Goal: Transaction & Acquisition: Purchase product/service

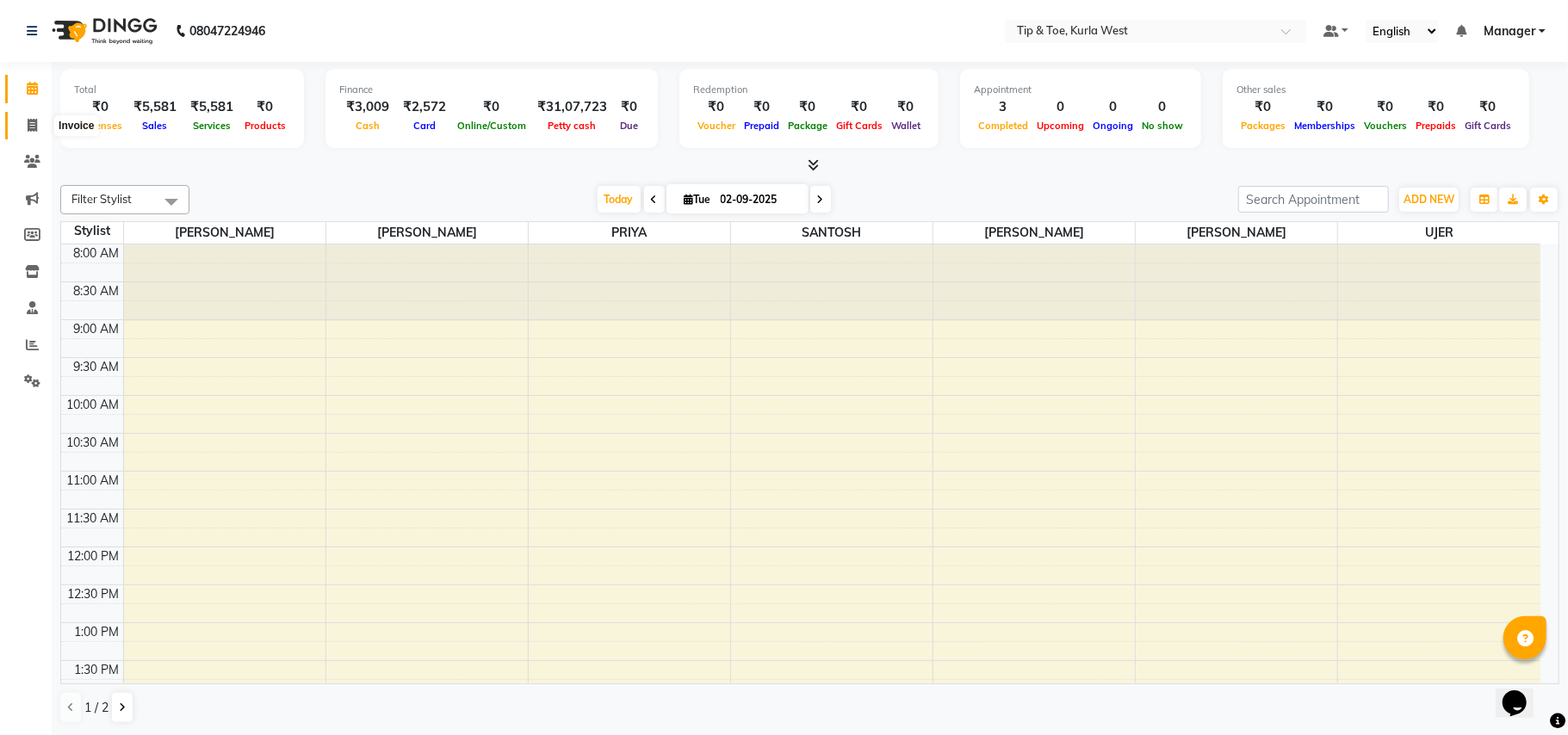
click at [28, 117] on span at bounding box center [32, 126] width 30 height 20
select select "service"
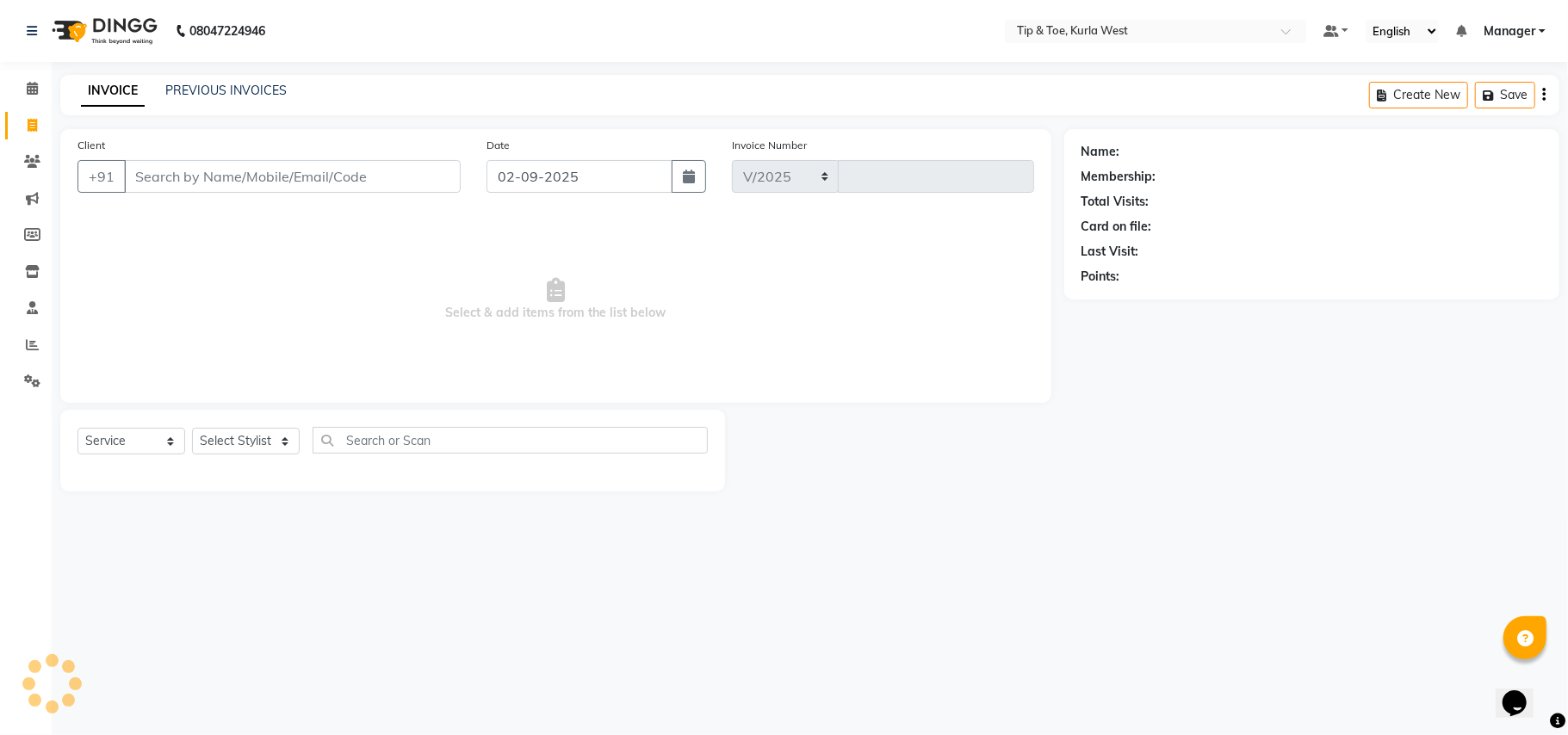
select select "5986"
type input "1814"
click at [204, 179] on input "Client" at bounding box center [292, 176] width 337 height 33
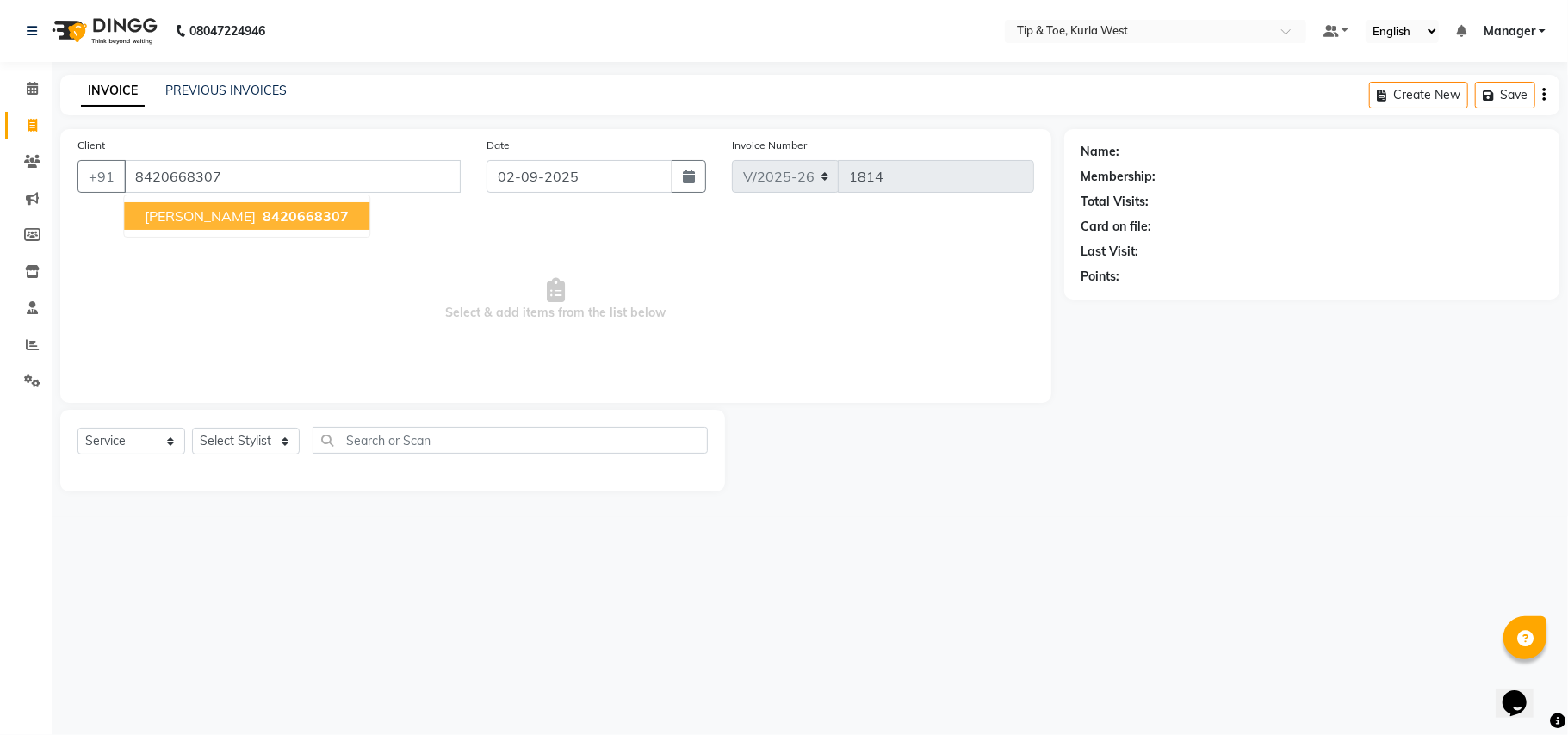
type input "8420668307"
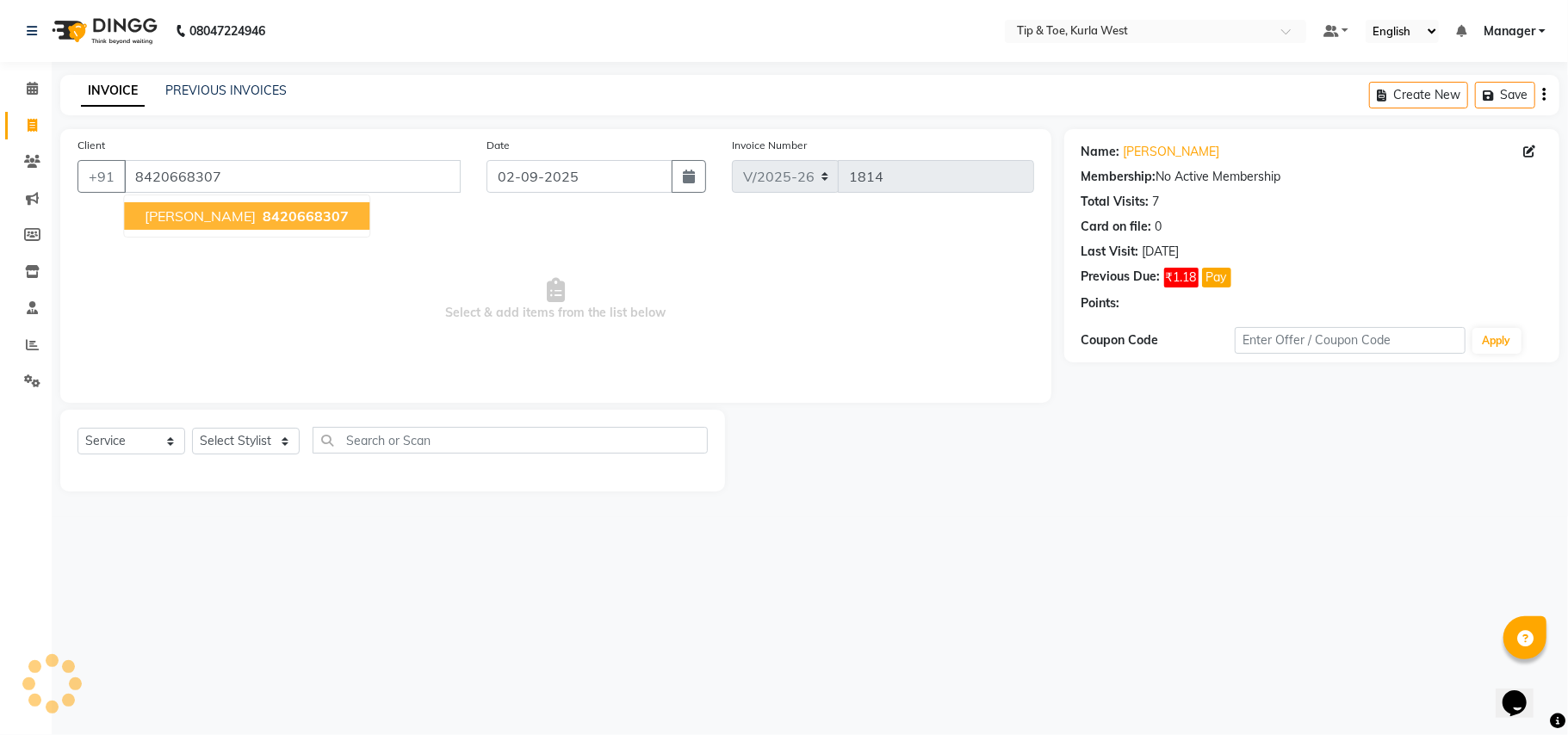
click at [243, 201] on ngb-typeahead-window "[PERSON_NAME] 8420668307" at bounding box center [247, 216] width 247 height 43
click at [233, 218] on span "[PERSON_NAME]" at bounding box center [200, 215] width 111 height 17
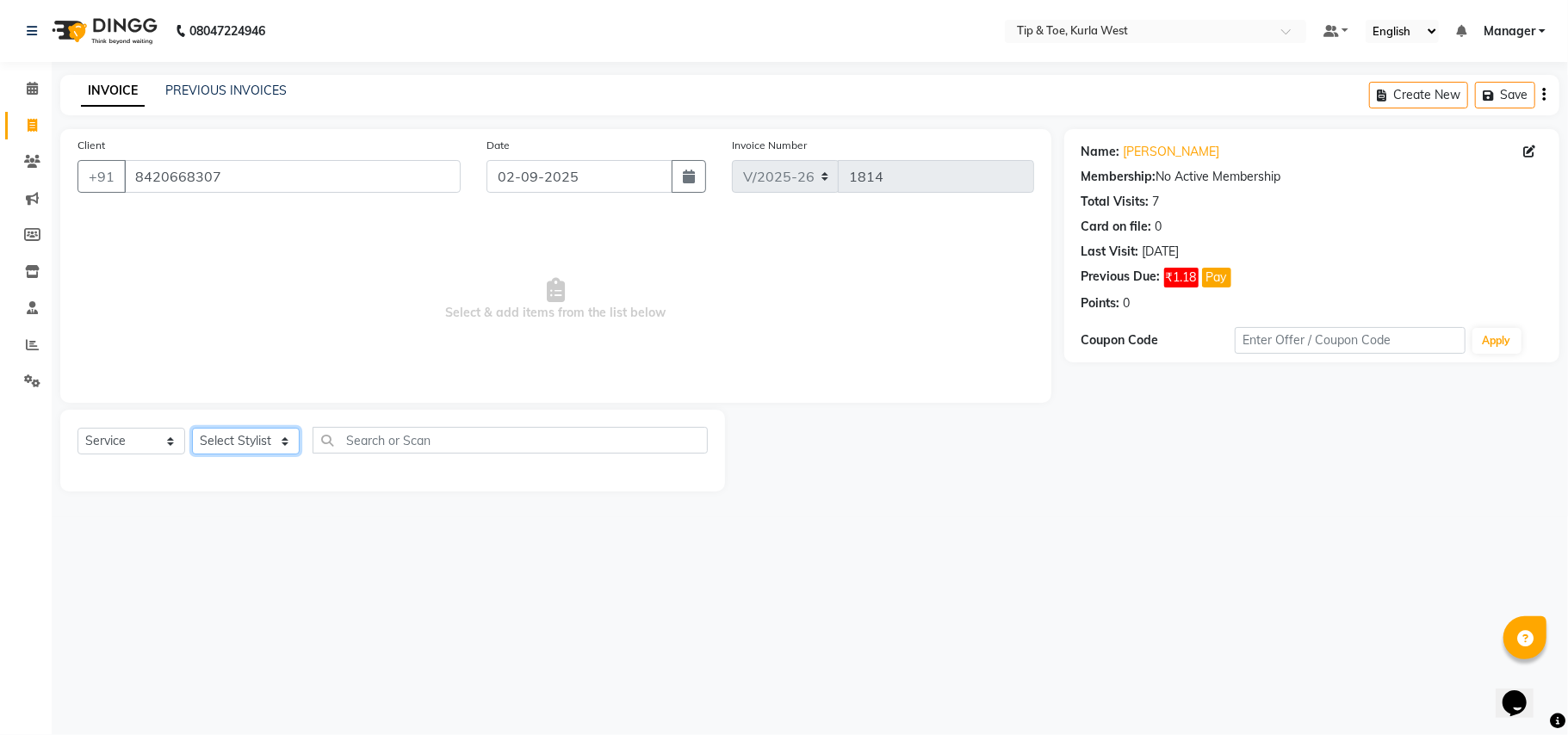
click at [221, 435] on select "Select Stylist [PERSON_NAME] [PERSON_NAME] Kurla login access Manager [PERSON_N…" at bounding box center [245, 441] width 108 height 27
select select "42737"
click at [192, 427] on select "Select Stylist [PERSON_NAME] [PERSON_NAME] Kurla login access Manager [PERSON_N…" at bounding box center [245, 441] width 108 height 27
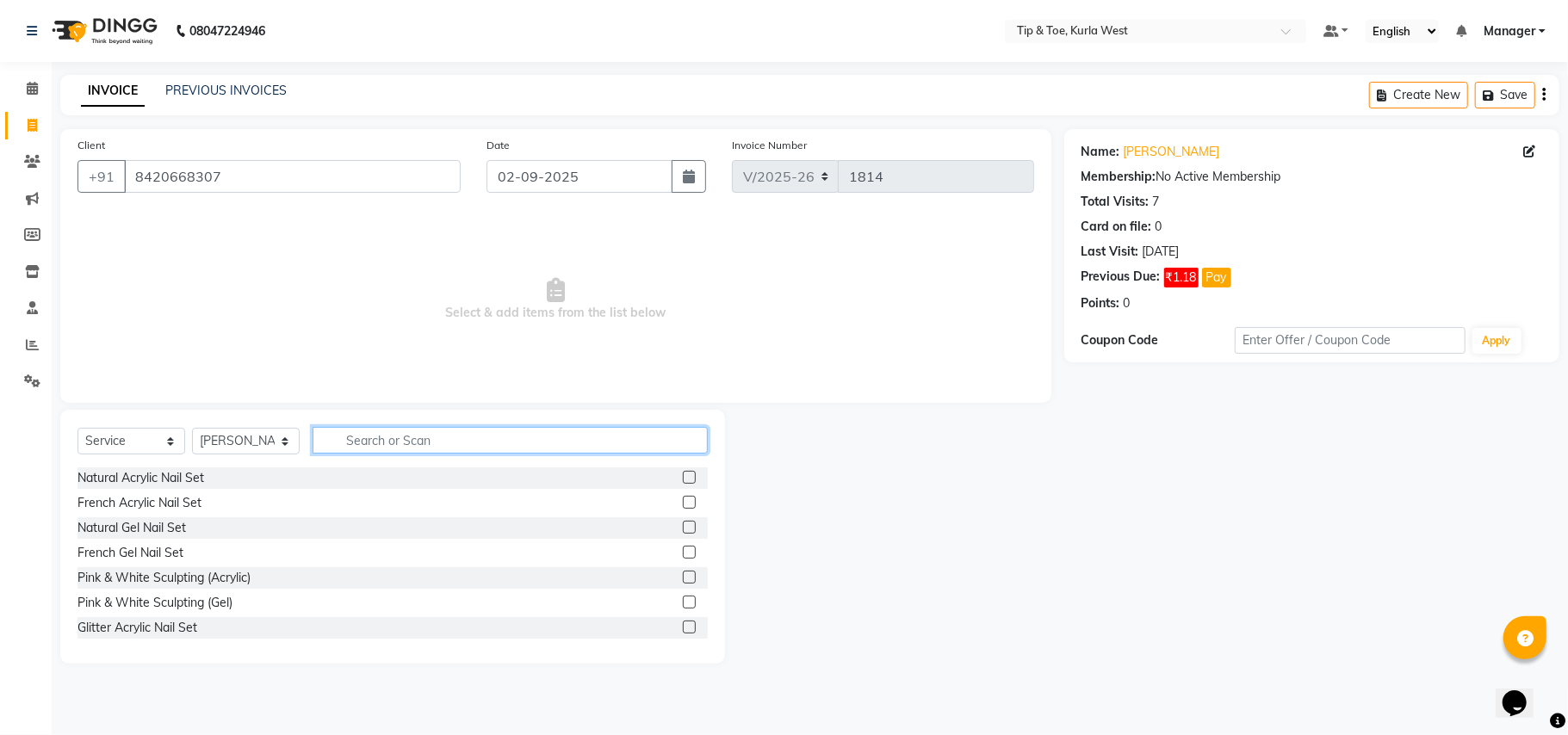
click at [377, 452] on input "text" at bounding box center [510, 440] width 396 height 27
type input "cut"
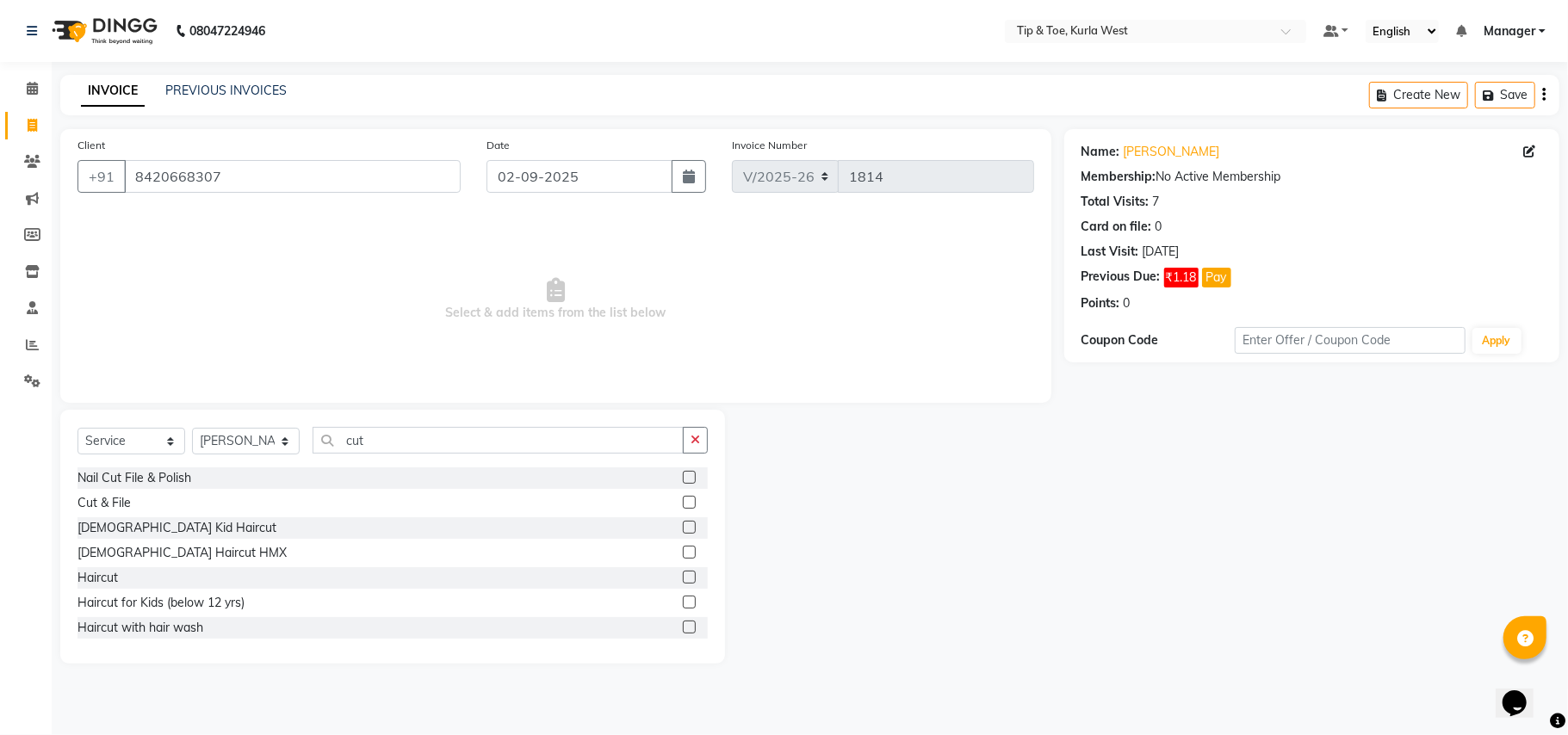
click at [683, 628] on label at bounding box center [689, 627] width 13 height 13
click at [683, 628] on input "checkbox" at bounding box center [688, 627] width 12 height 12
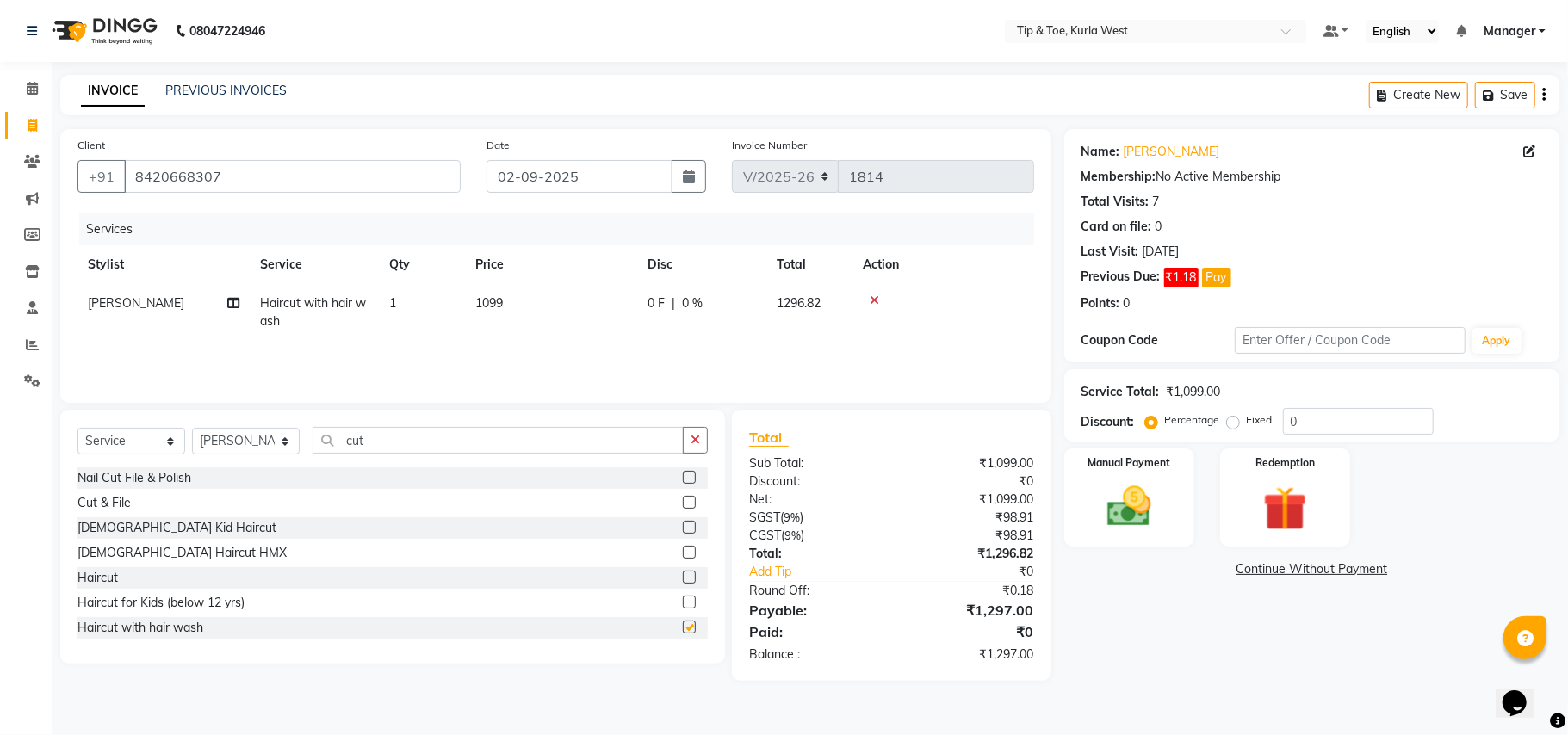
checkbox input "false"
click at [510, 308] on td "1099" at bounding box center [551, 313] width 172 height 57
select select "42737"
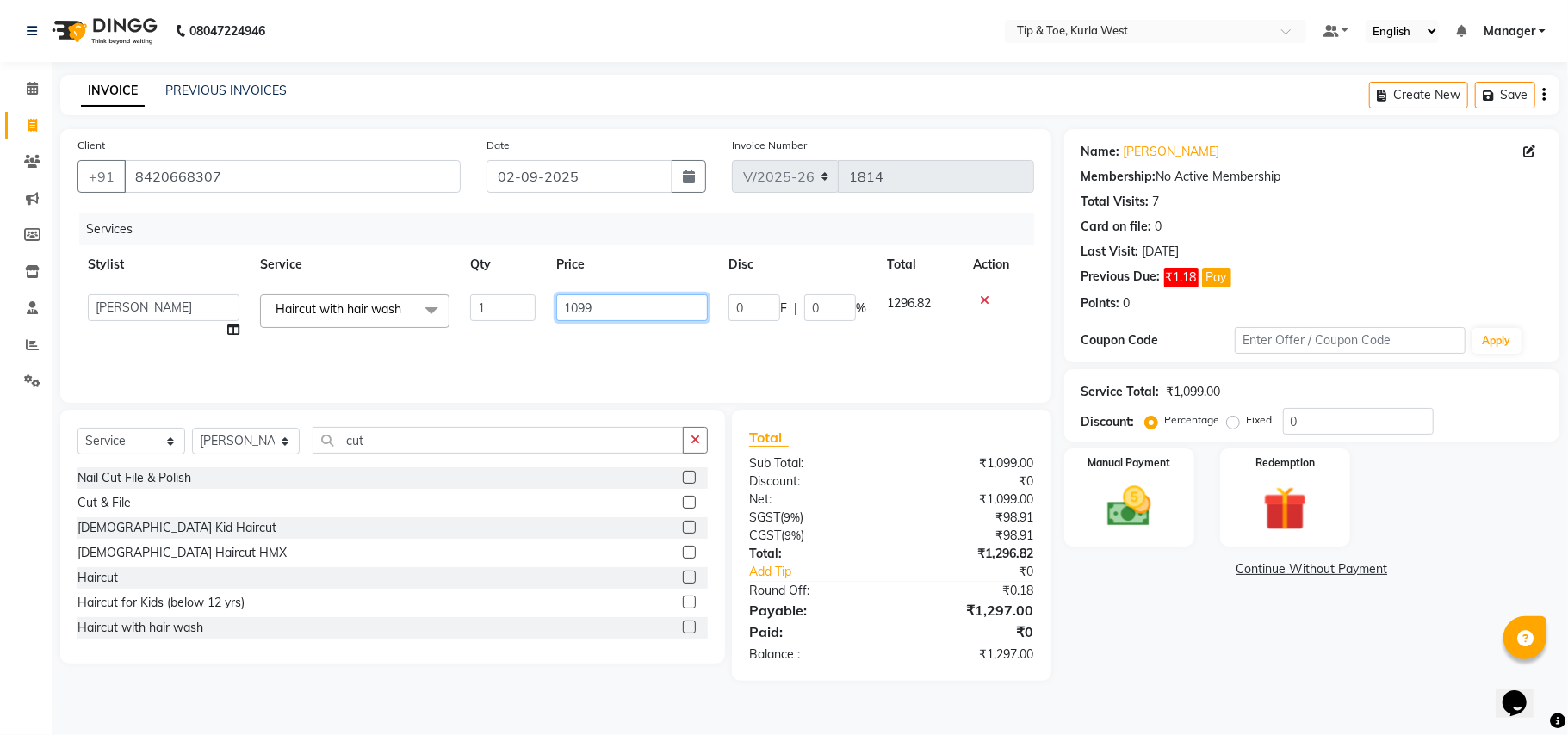
drag, startPoint x: 607, startPoint y: 304, endPoint x: 494, endPoint y: 314, distance: 113.4
click at [520, 308] on tr "[PERSON_NAME] [PERSON_NAME] Kurla login access Manager [PERSON_NAME] PRIYA [PER…" at bounding box center [556, 317] width 956 height 66
type input "799"
click at [1197, 624] on div "Name: [PERSON_NAME] Membership: No Active Membership Total Visits: 7 Card on fi…" at bounding box center [1318, 404] width 508 height 552
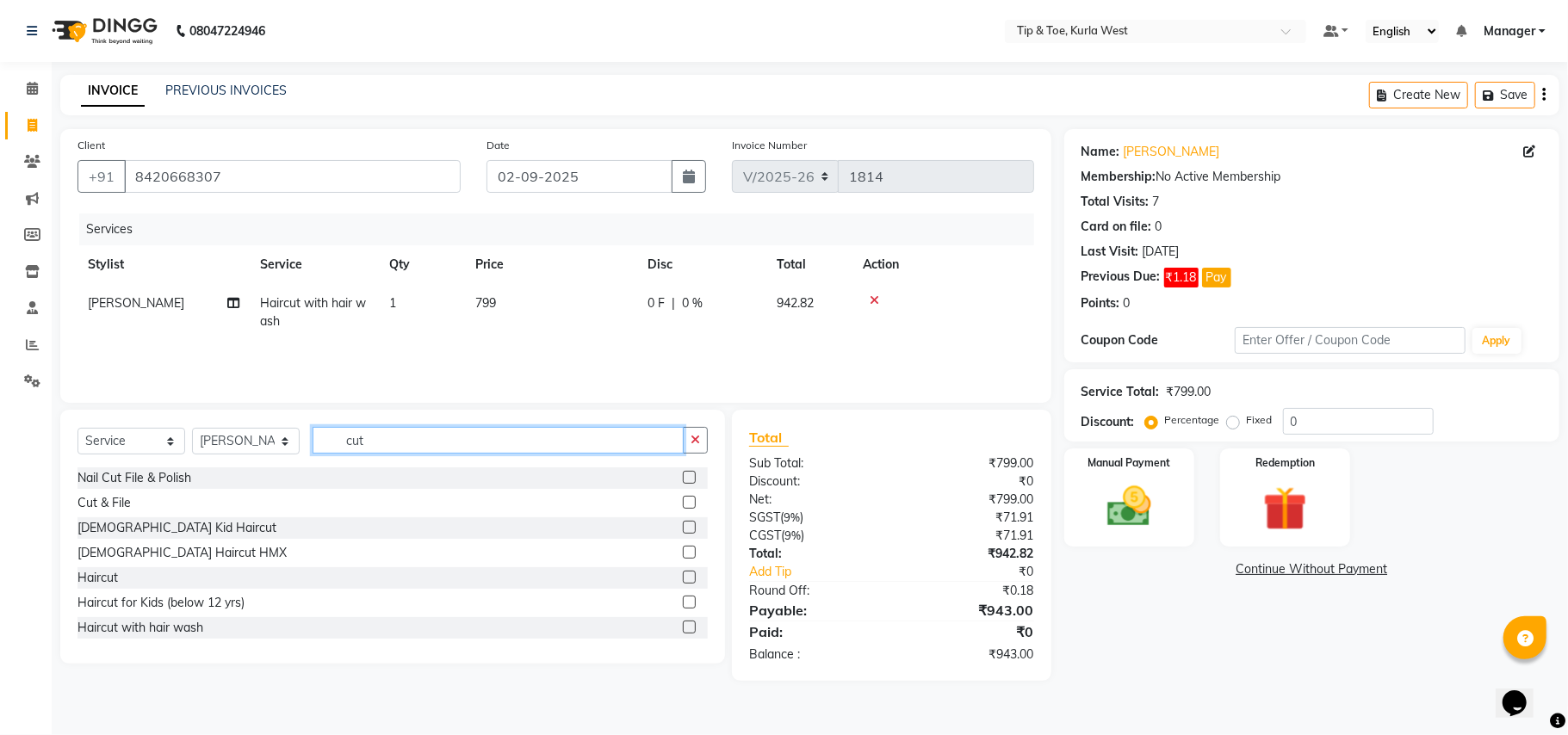
click at [421, 438] on input "cut" at bounding box center [499, 440] width 372 height 27
click at [387, 446] on input "cut" at bounding box center [499, 440] width 372 height 27
type input "tan"
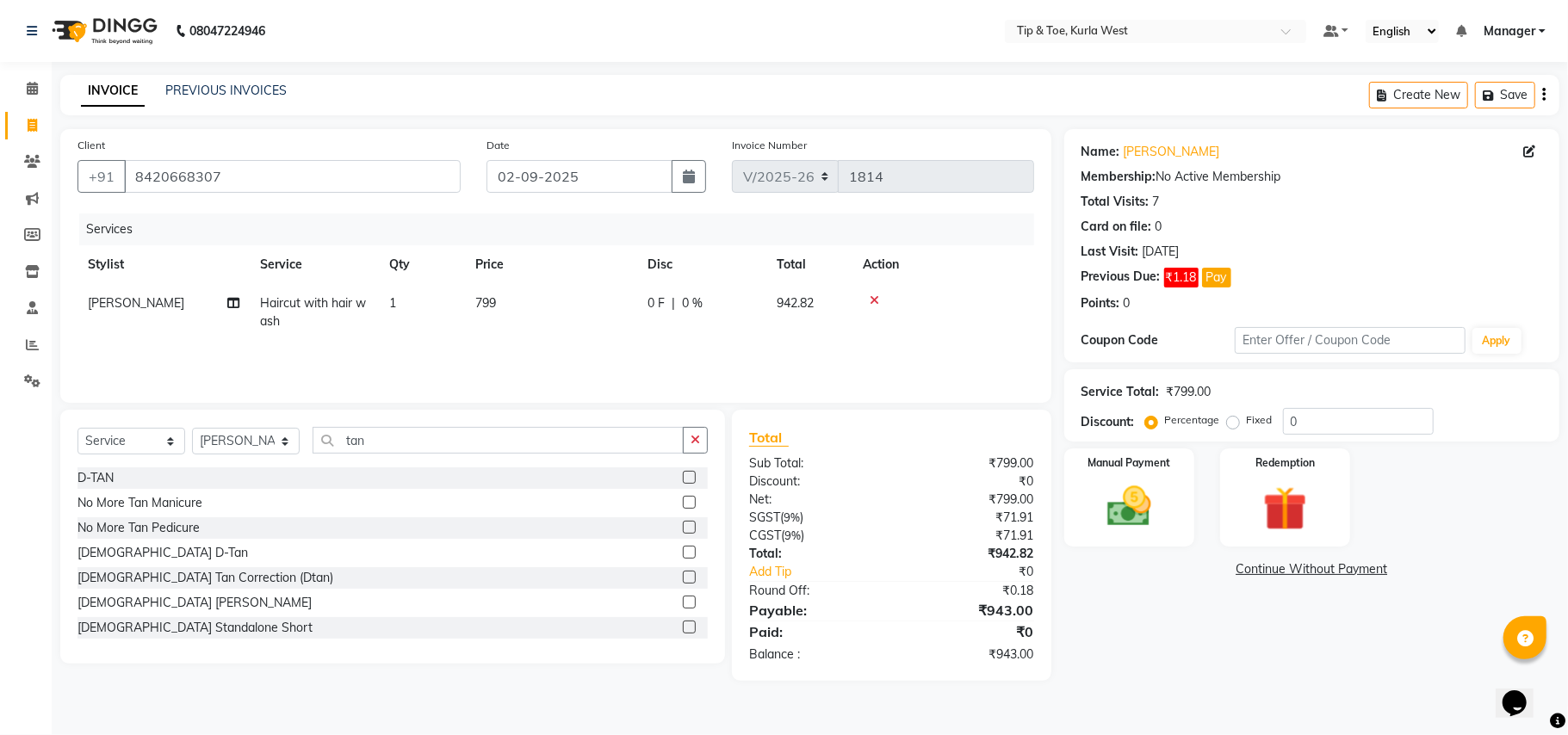
click at [683, 481] on label at bounding box center [689, 477] width 13 height 13
click at [683, 481] on input "checkbox" at bounding box center [688, 478] width 12 height 12
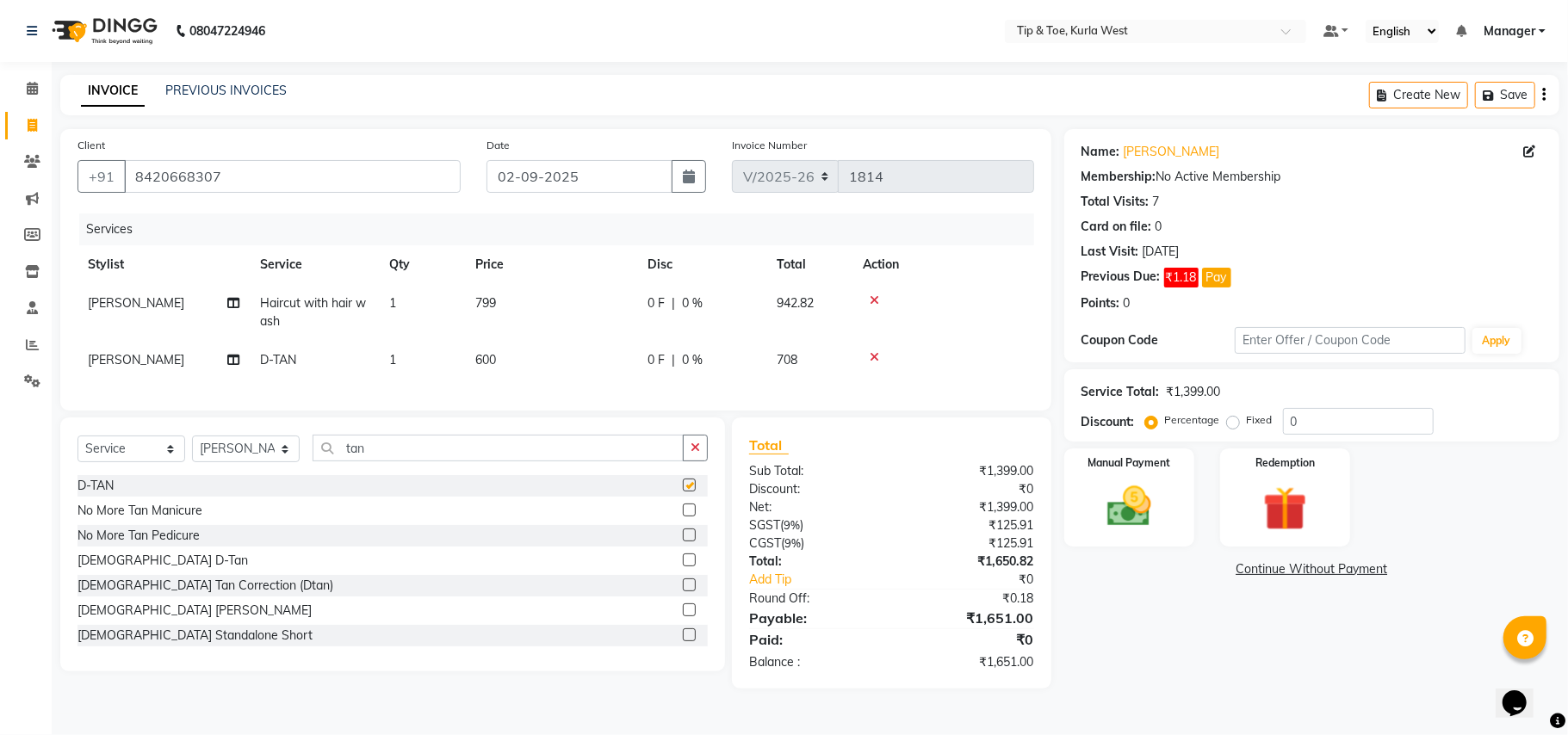
checkbox input "false"
click at [1150, 511] on img at bounding box center [1129, 507] width 75 height 53
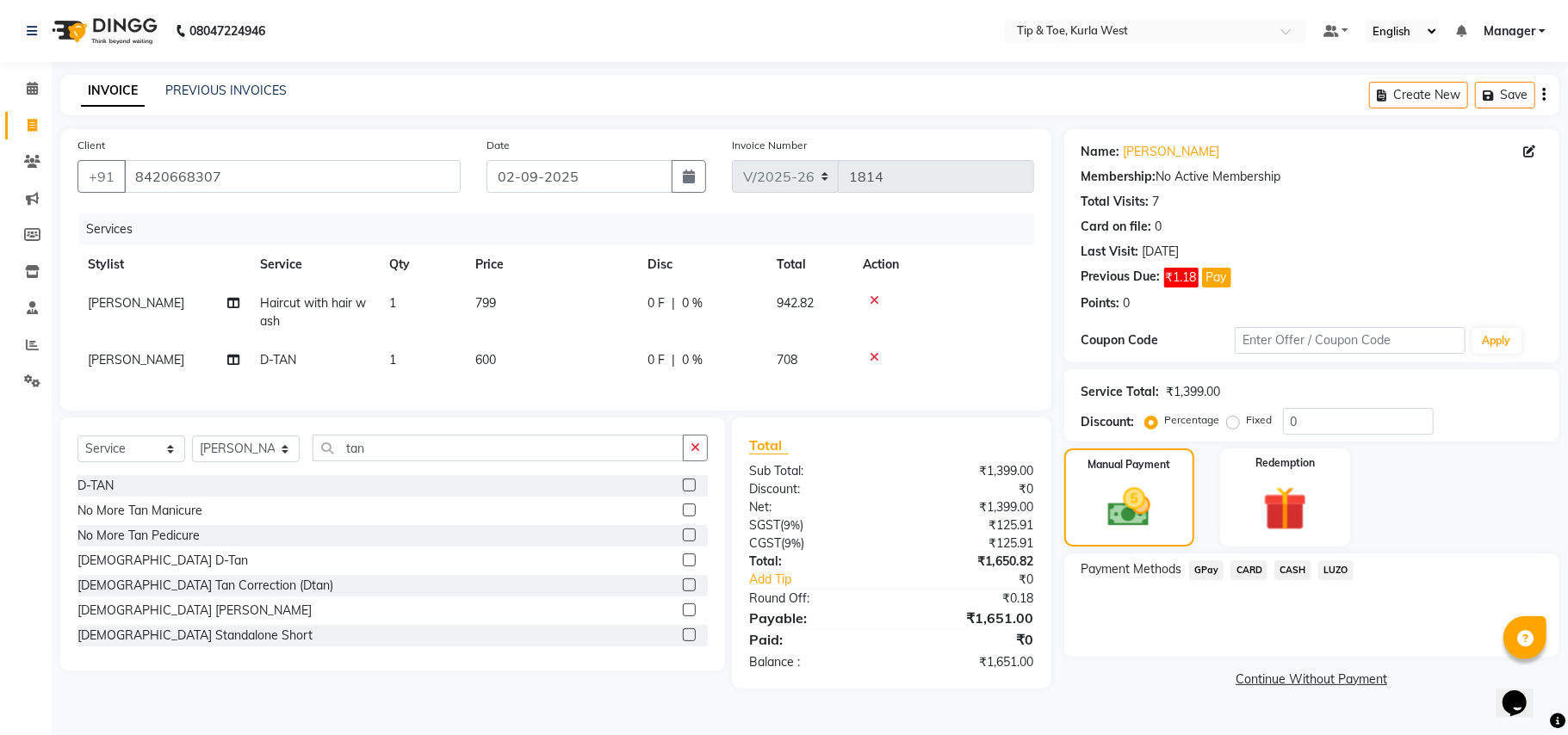
click at [1296, 573] on span "CASH" at bounding box center [1293, 571] width 37 height 20
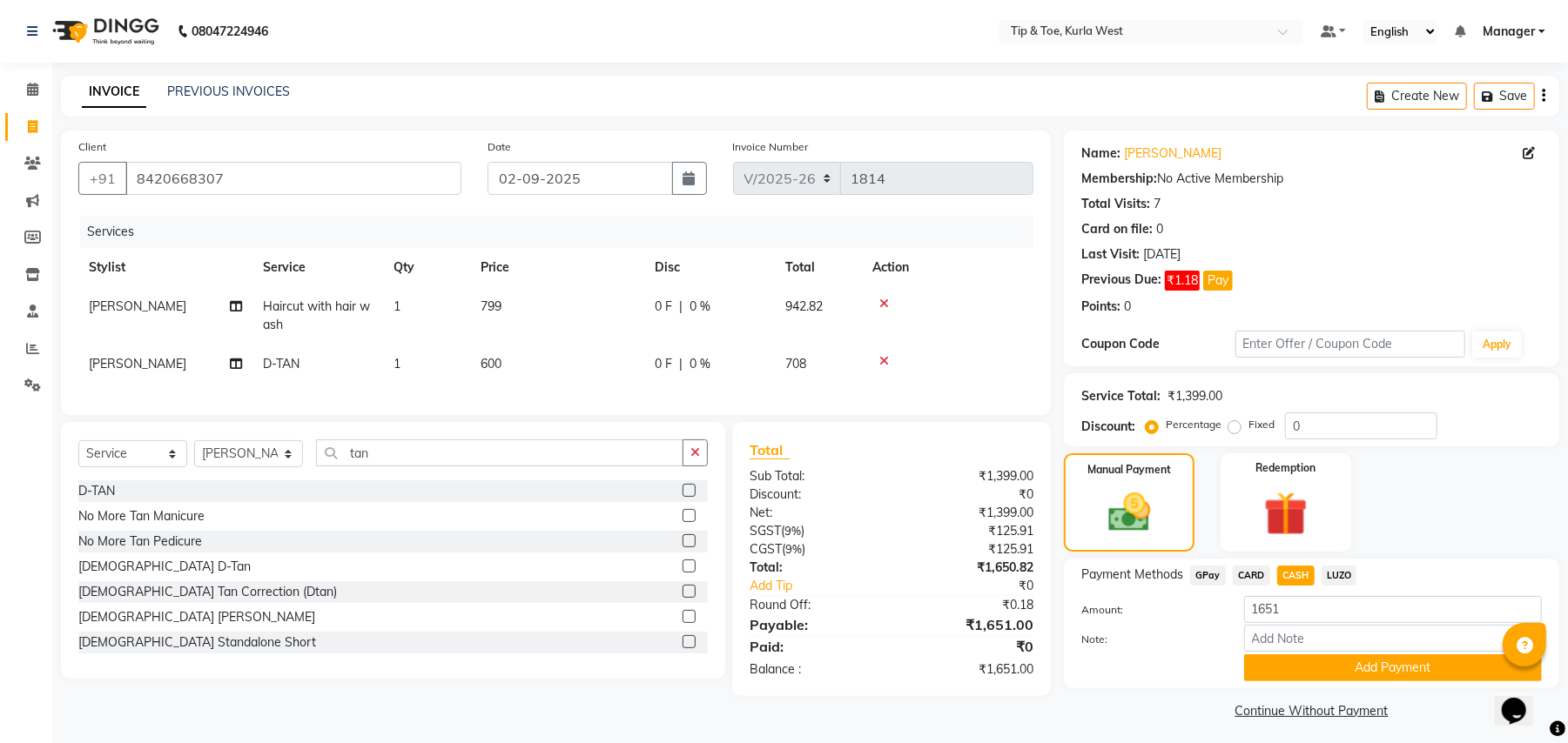
click at [1282, 714] on link "Continue Without Payment" at bounding box center [1311, 712] width 488 height 18
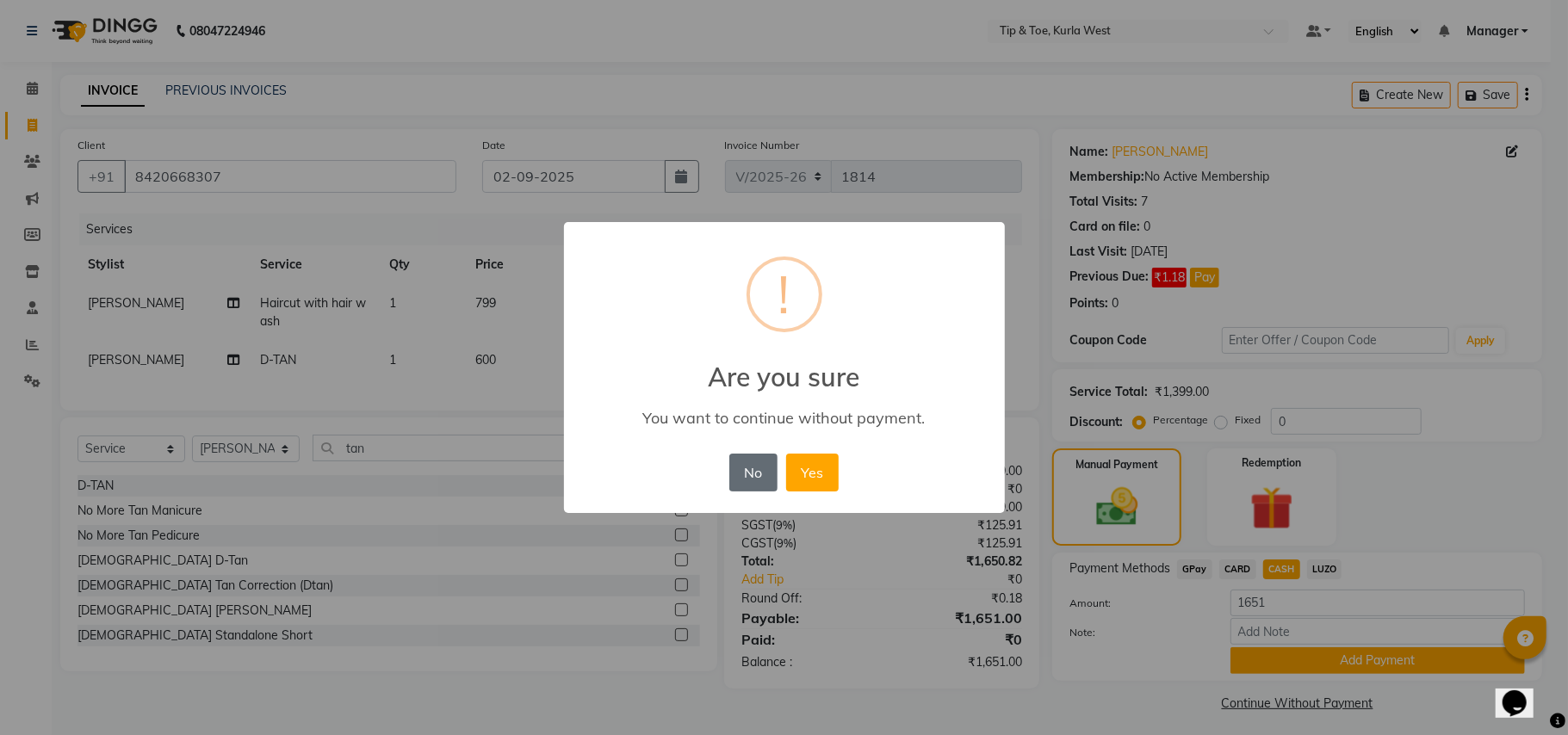
click at [761, 480] on button "No" at bounding box center [753, 473] width 48 height 38
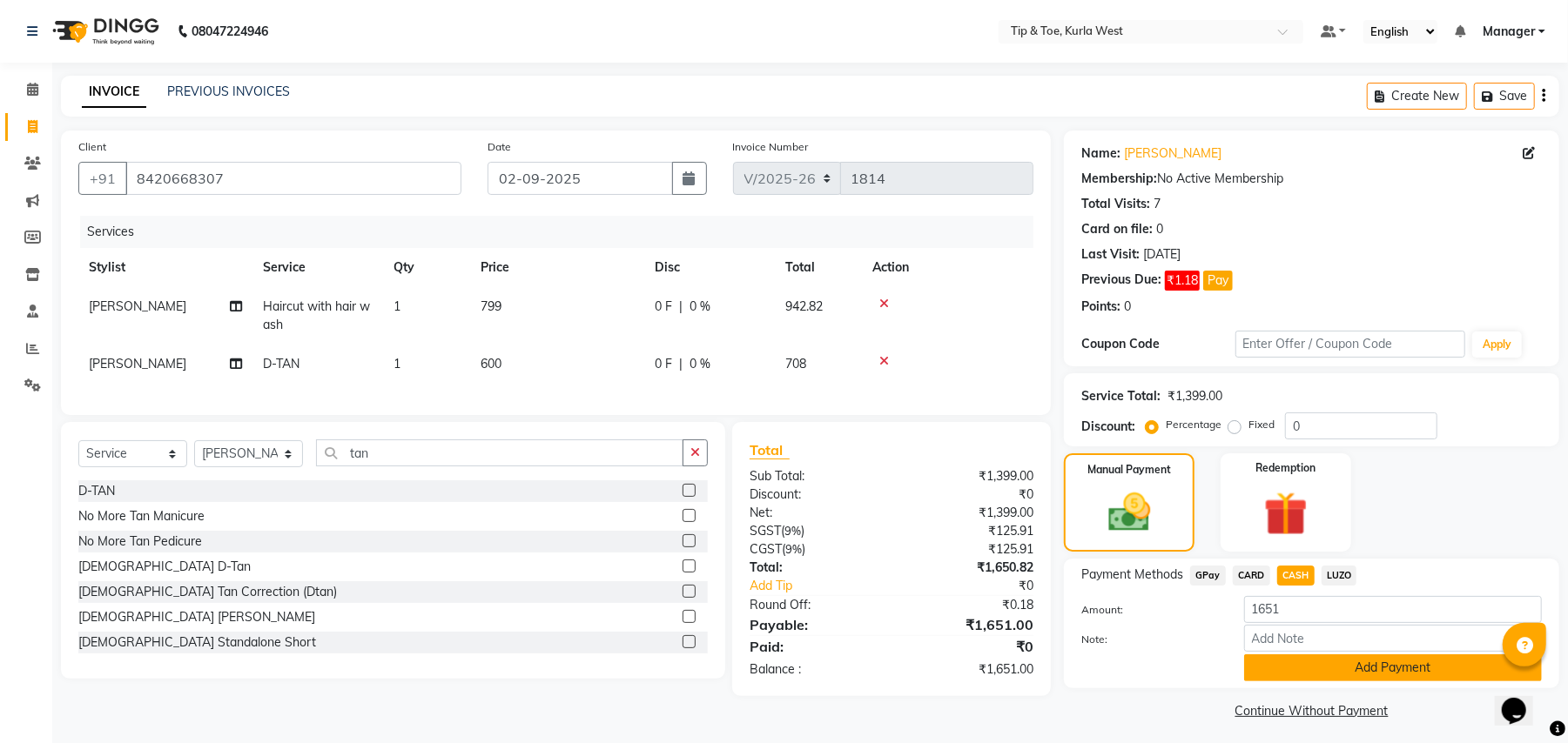
click at [1294, 670] on button "Add Payment" at bounding box center [1392, 668] width 297 height 27
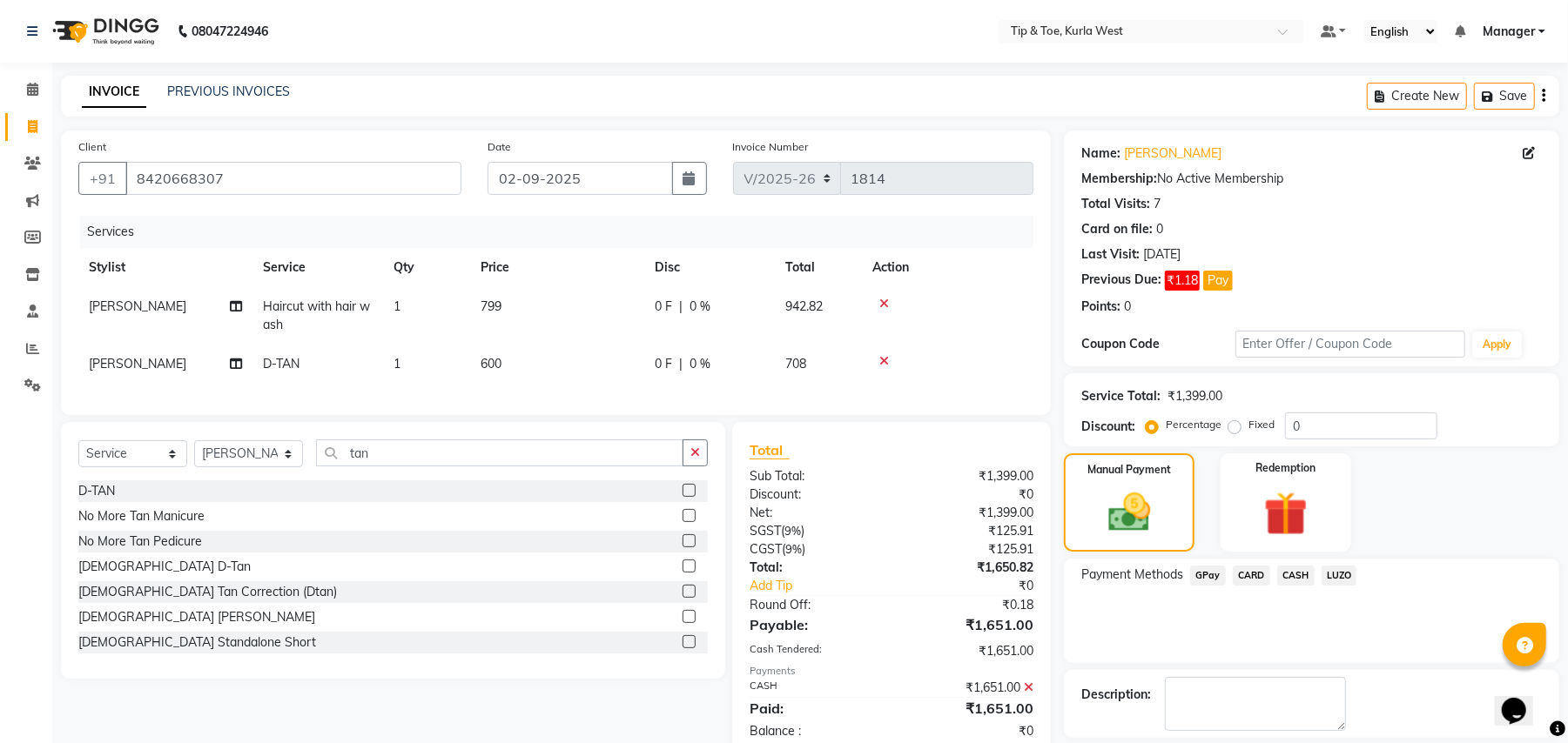
scroll to position [81, 0]
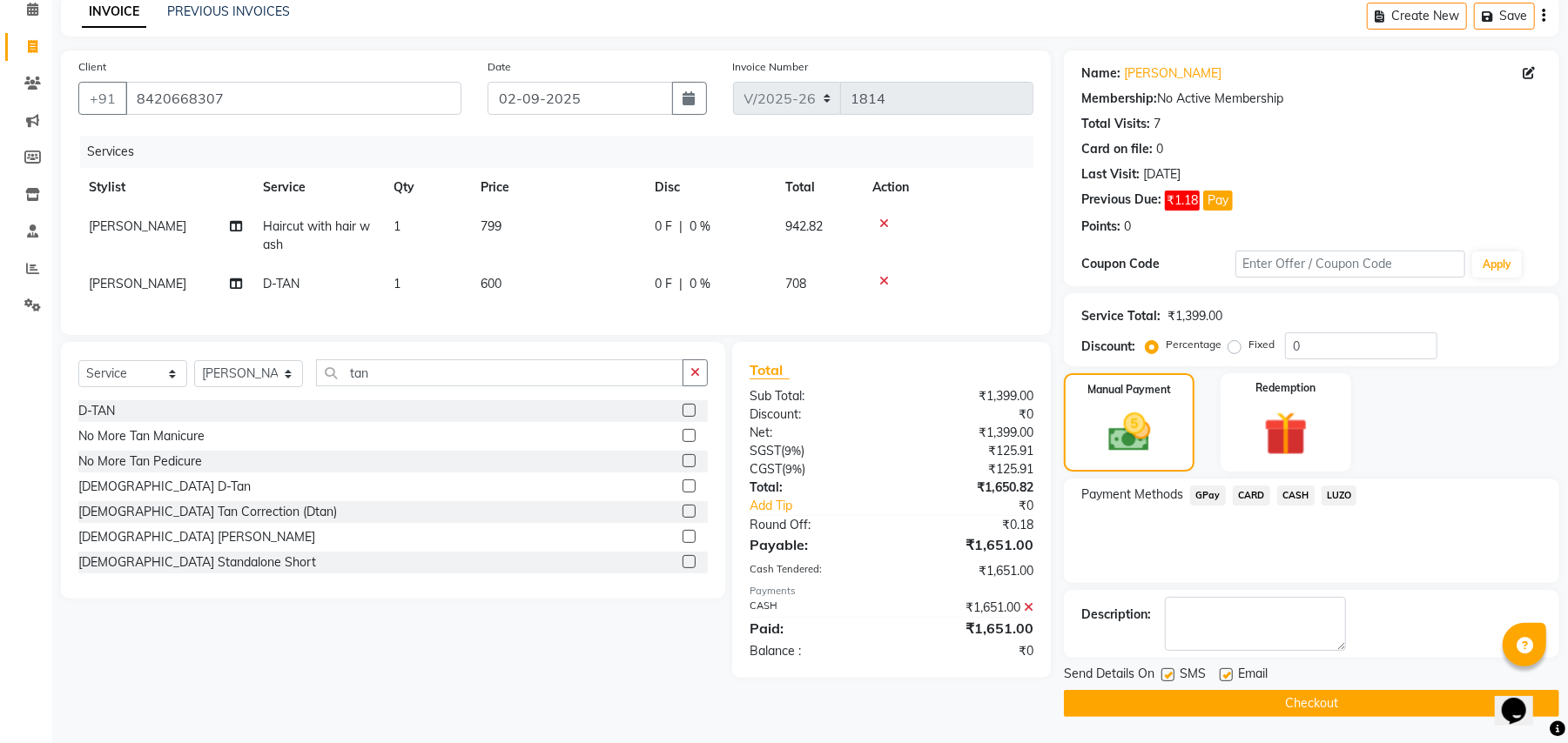
click at [1178, 681] on div "SMS" at bounding box center [1190, 676] width 58 height 22
click at [1172, 677] on label at bounding box center [1167, 675] width 13 height 13
click at [1172, 677] on input "checkbox" at bounding box center [1166, 676] width 12 height 12
checkbox input "false"
click at [1189, 703] on button "Checkout" at bounding box center [1311, 703] width 495 height 27
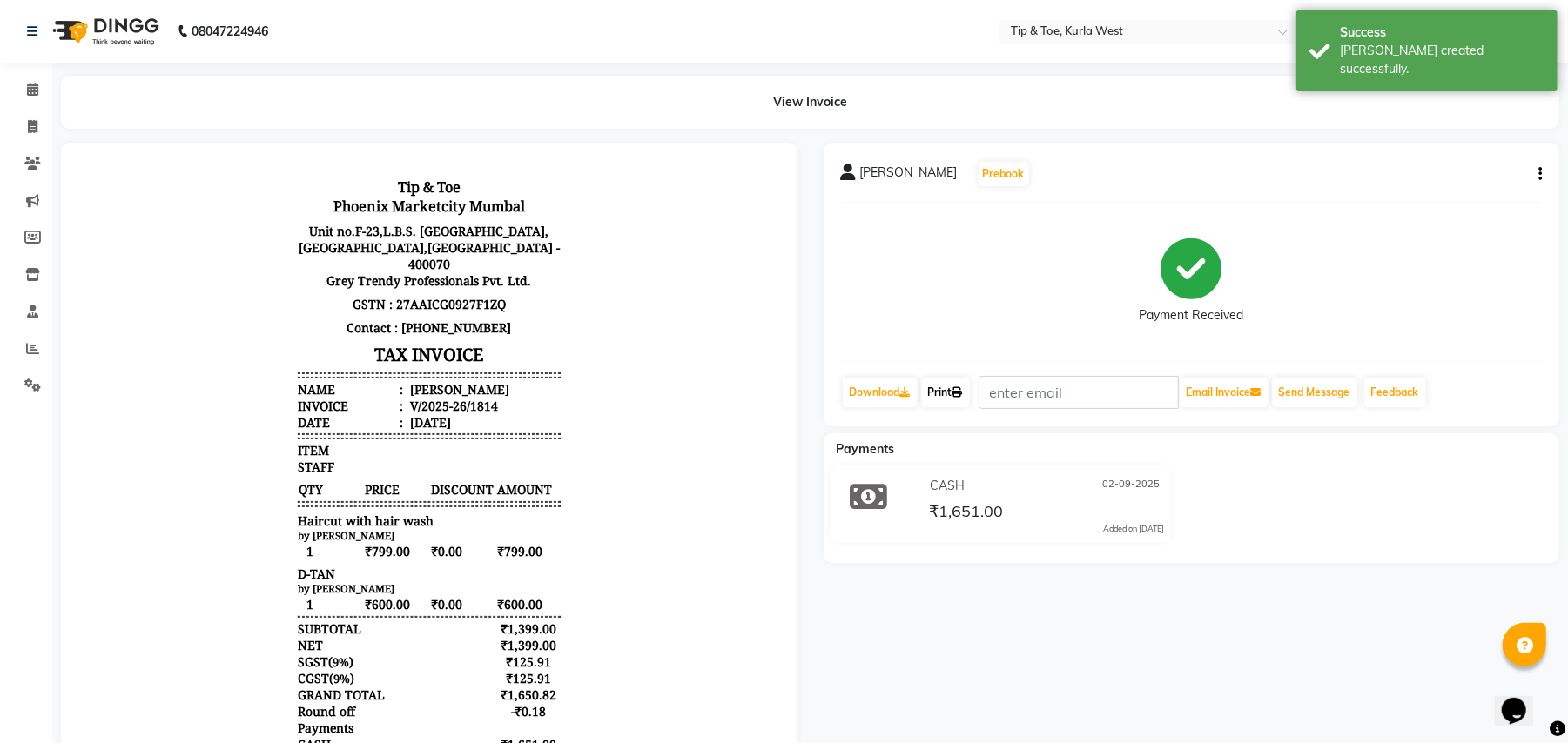
click at [944, 392] on link "Print" at bounding box center [945, 392] width 49 height 30
click at [28, 87] on icon at bounding box center [32, 89] width 12 height 13
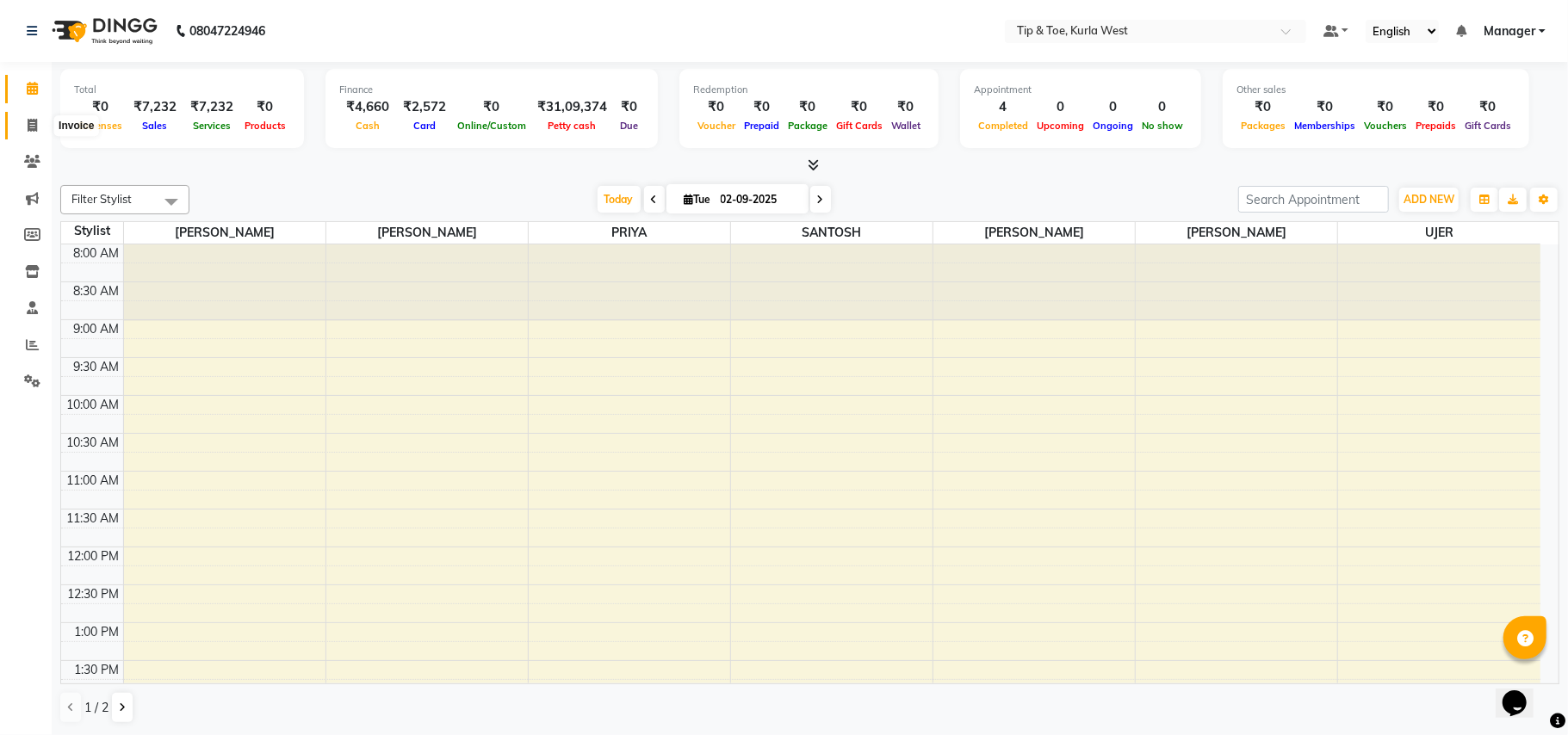
click at [18, 128] on span at bounding box center [32, 126] width 30 height 20
select select "service"
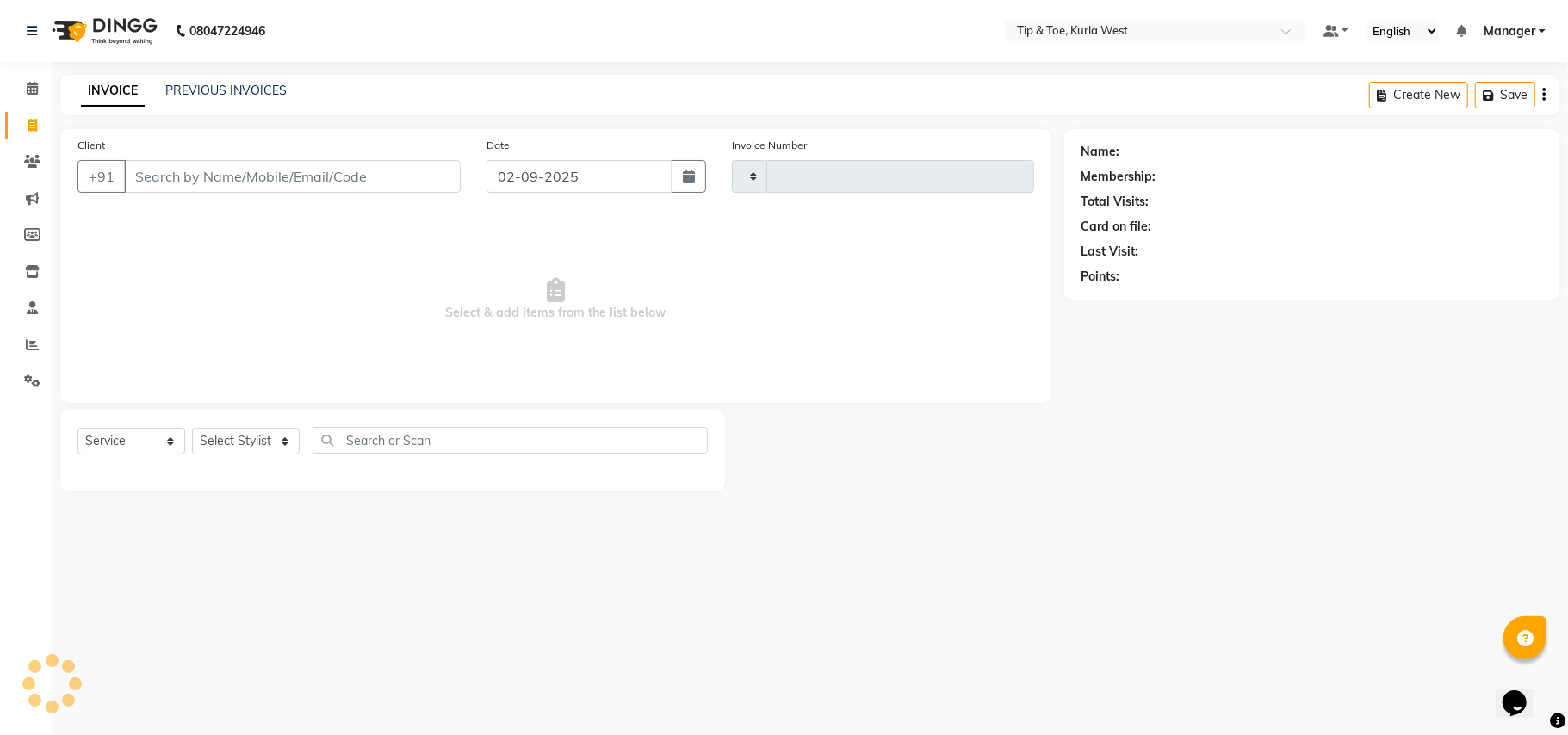
type input "1815"
select select "5986"
click at [180, 171] on input "Client" at bounding box center [292, 176] width 337 height 33
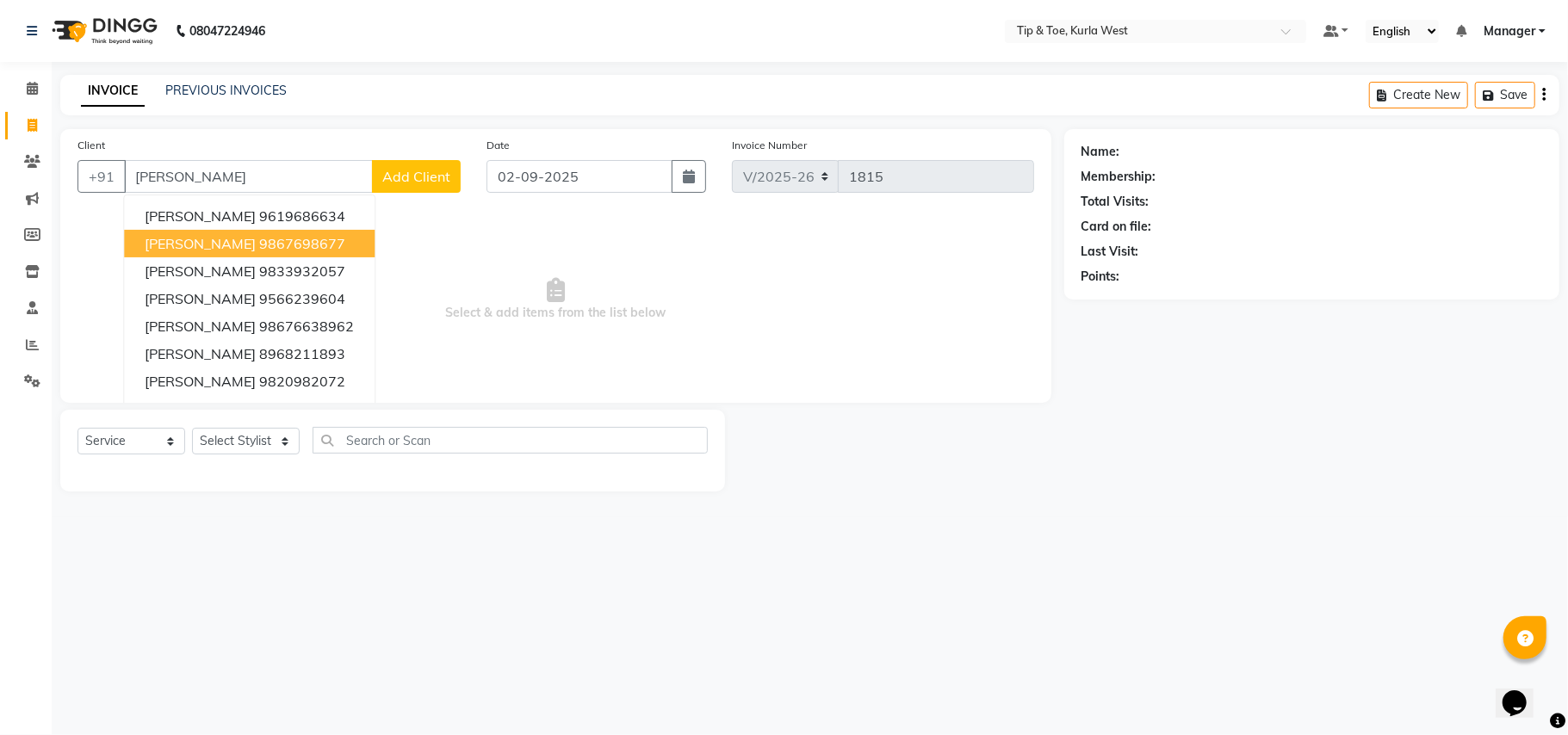
click at [311, 245] on ngb-highlight "9867698677" at bounding box center [302, 243] width 86 height 17
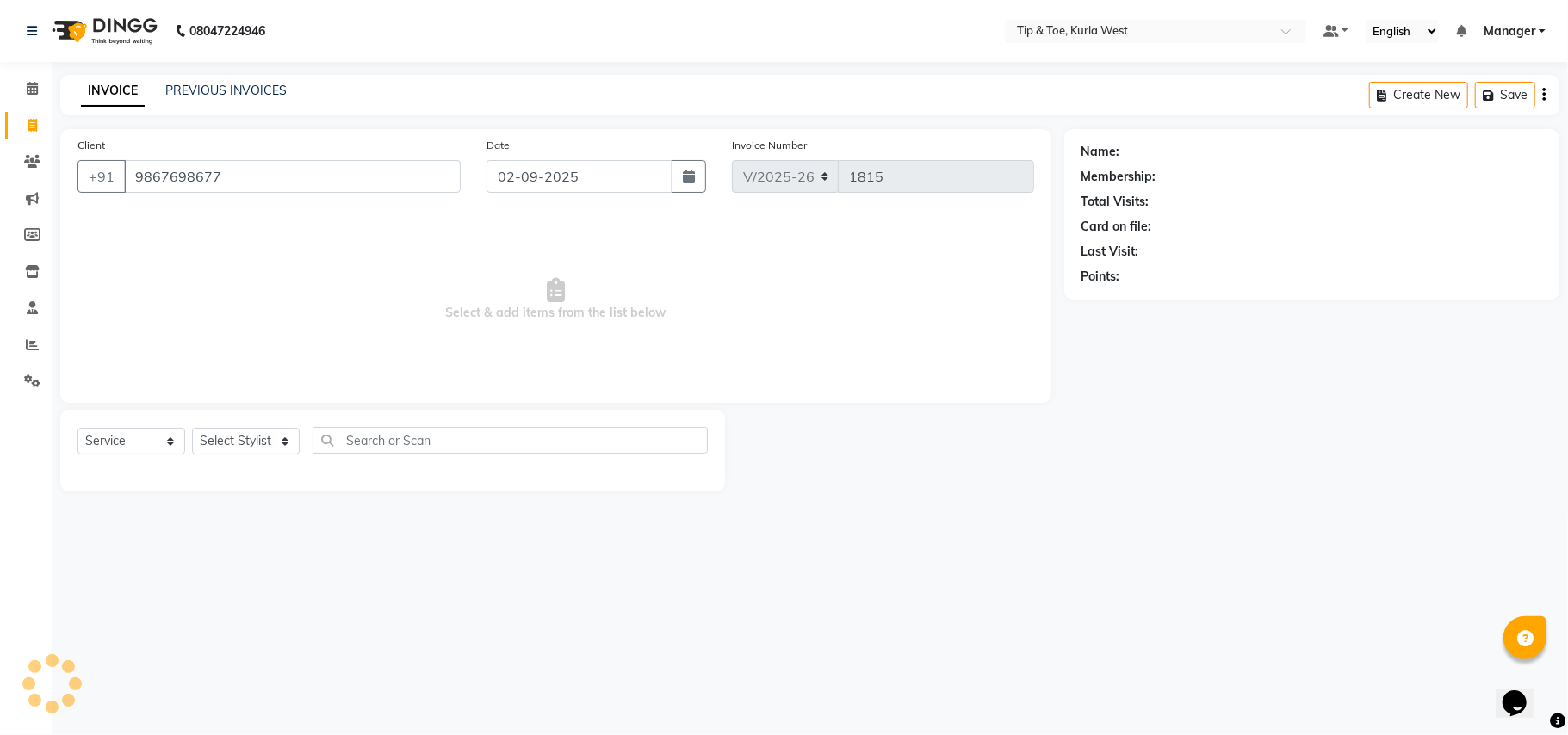
type input "9867698677"
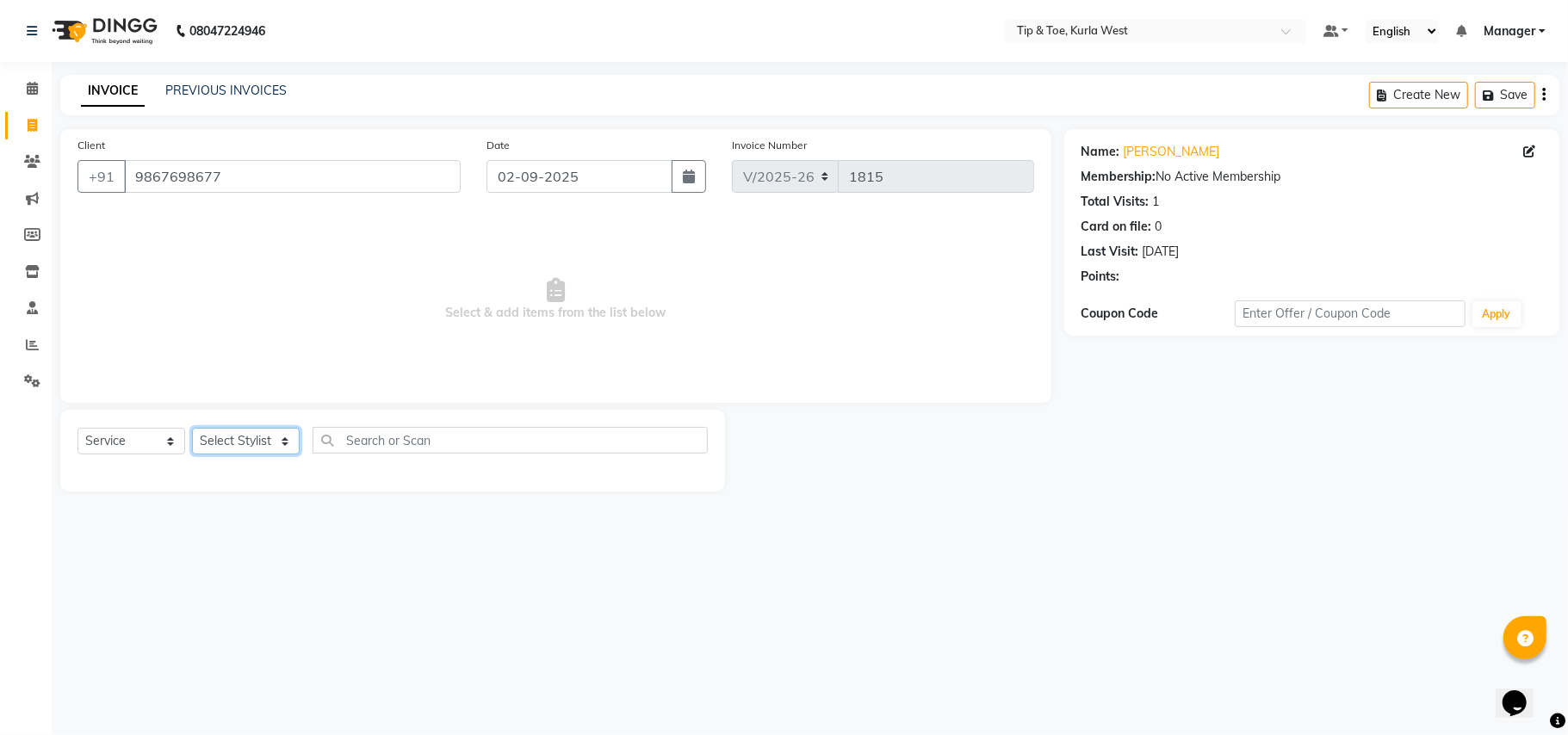
click at [256, 438] on select "Select Stylist [PERSON_NAME] [PERSON_NAME] Kurla login access Manager [PERSON_N…" at bounding box center [245, 441] width 108 height 27
select select "86080"
click at [192, 427] on select "Select Stylist [PERSON_NAME] [PERSON_NAME] Kurla login access Manager [PERSON_N…" at bounding box center [245, 441] width 108 height 27
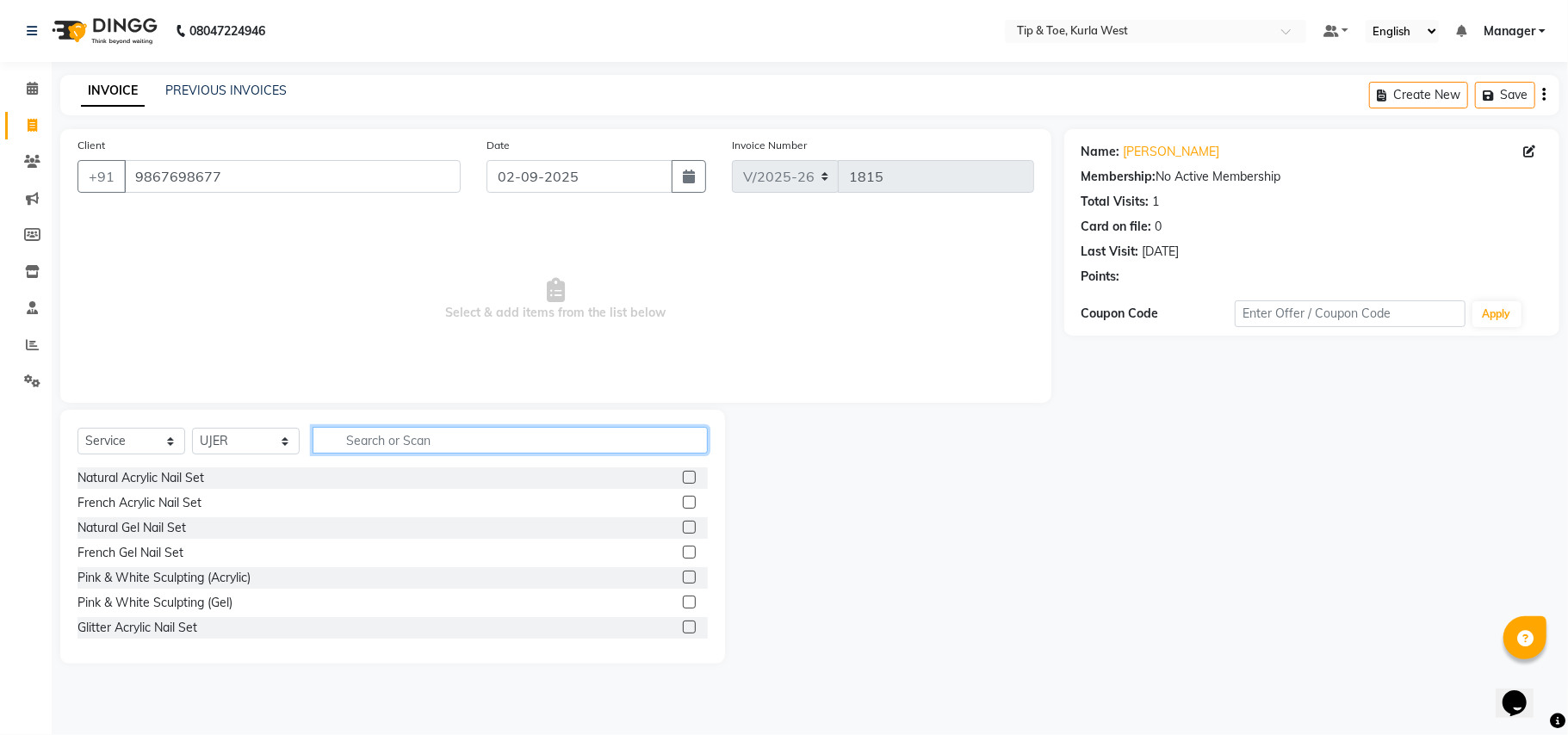
click at [390, 445] on input "text" at bounding box center [510, 440] width 396 height 27
type input "hairc"
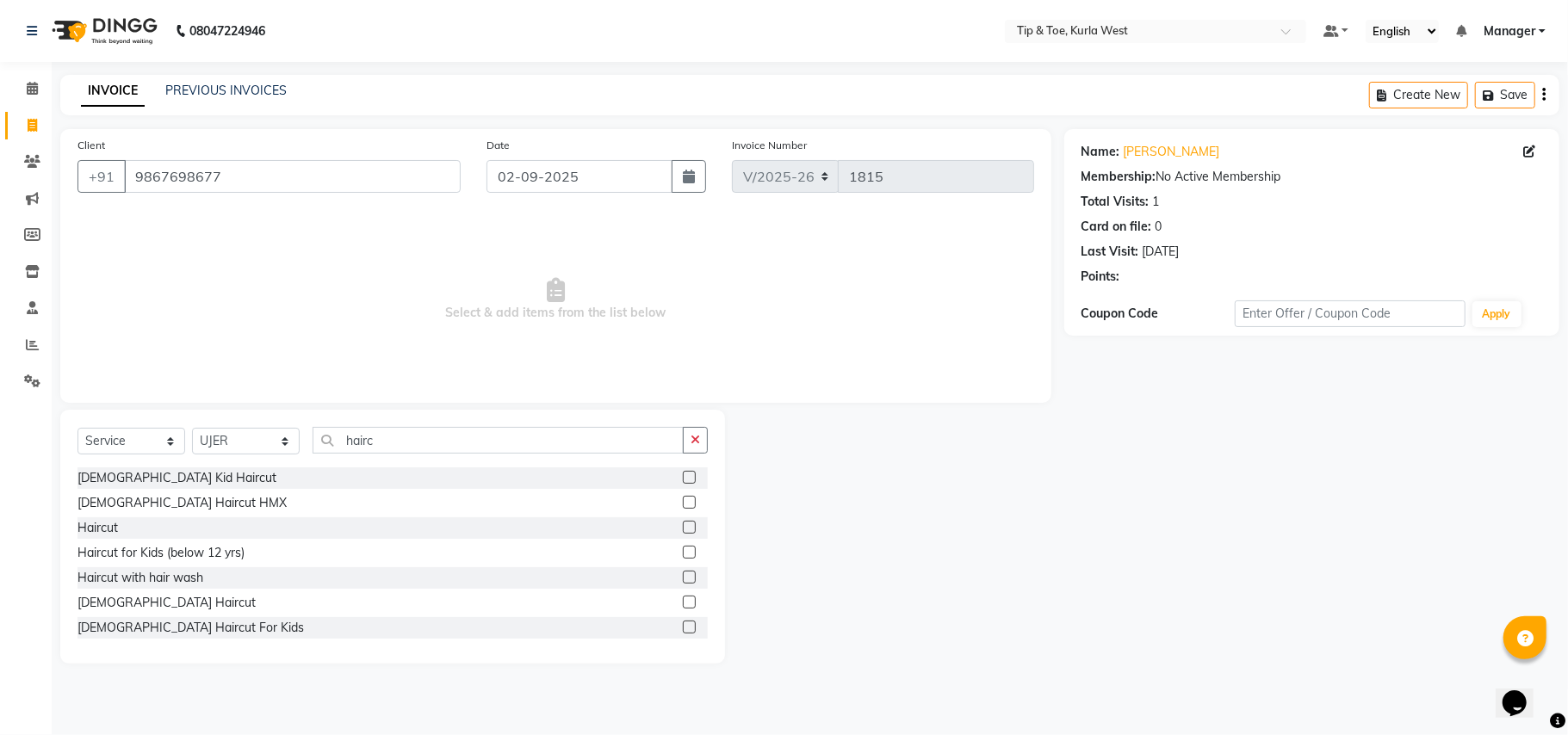
click at [683, 603] on label at bounding box center [689, 602] width 13 height 13
click at [683, 603] on input "checkbox" at bounding box center [688, 603] width 12 height 12
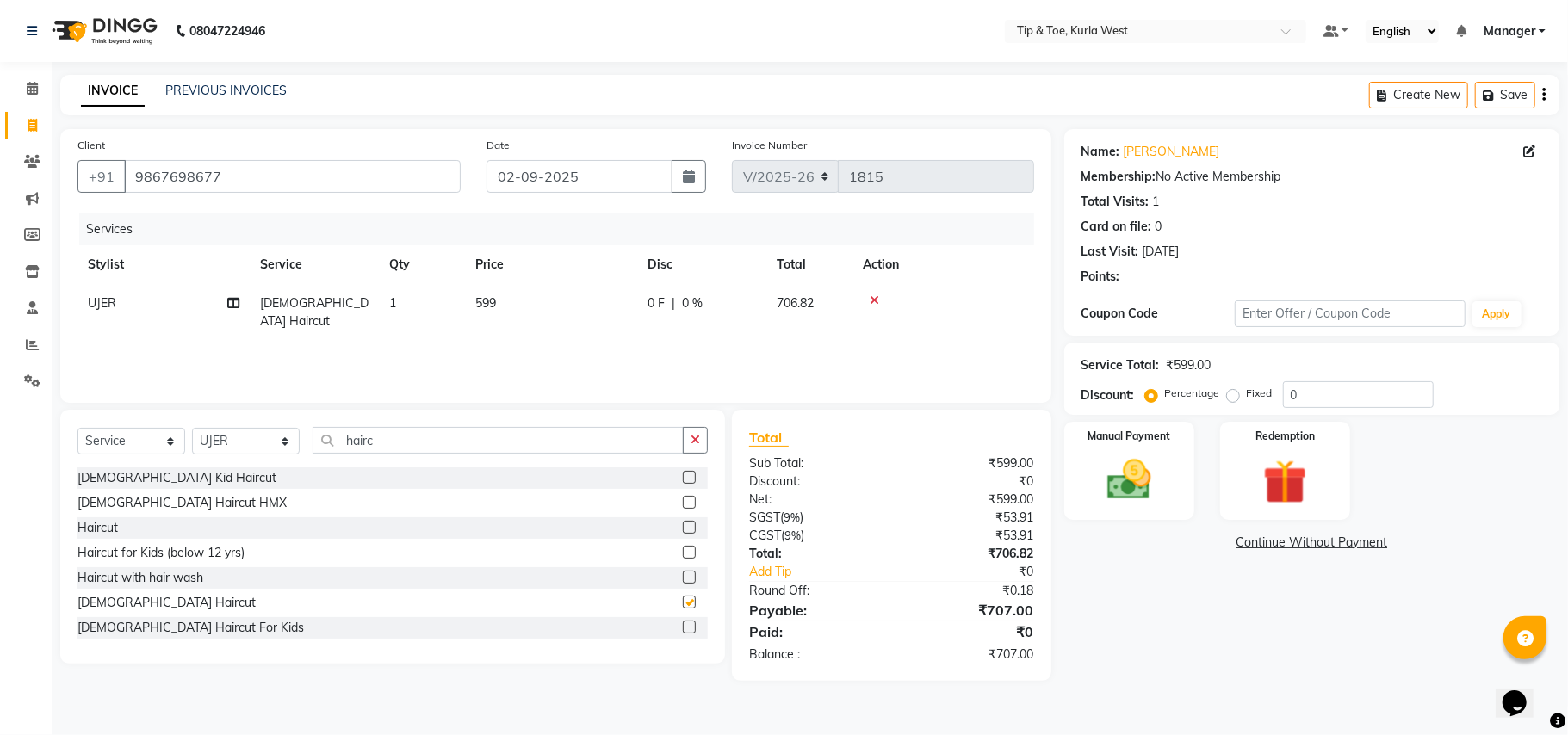
checkbox input "false"
click at [438, 445] on input "hairc" at bounding box center [499, 440] width 372 height 27
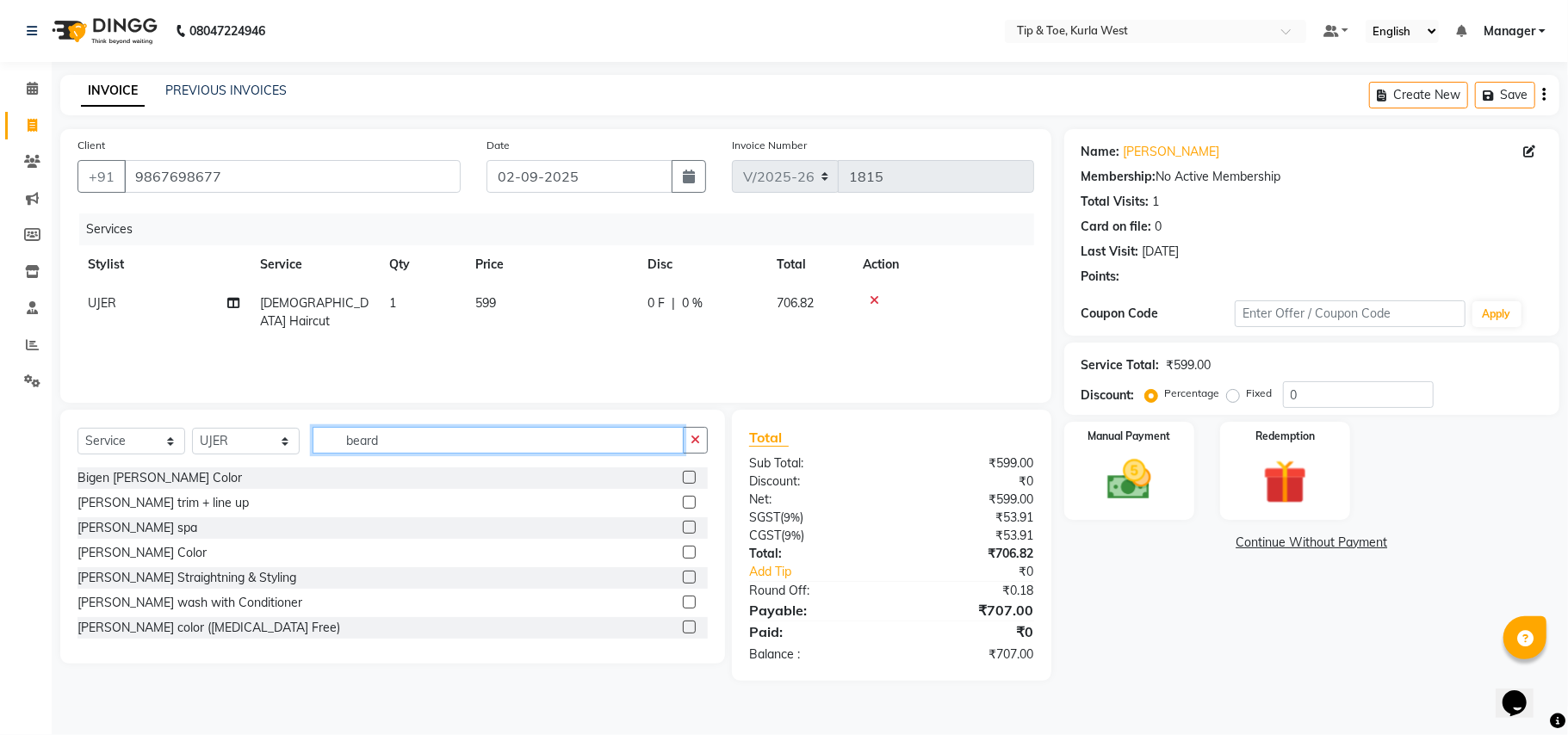
type input "beard"
click at [683, 501] on label at bounding box center [689, 502] width 13 height 13
click at [683, 501] on input "checkbox" at bounding box center [688, 503] width 12 height 12
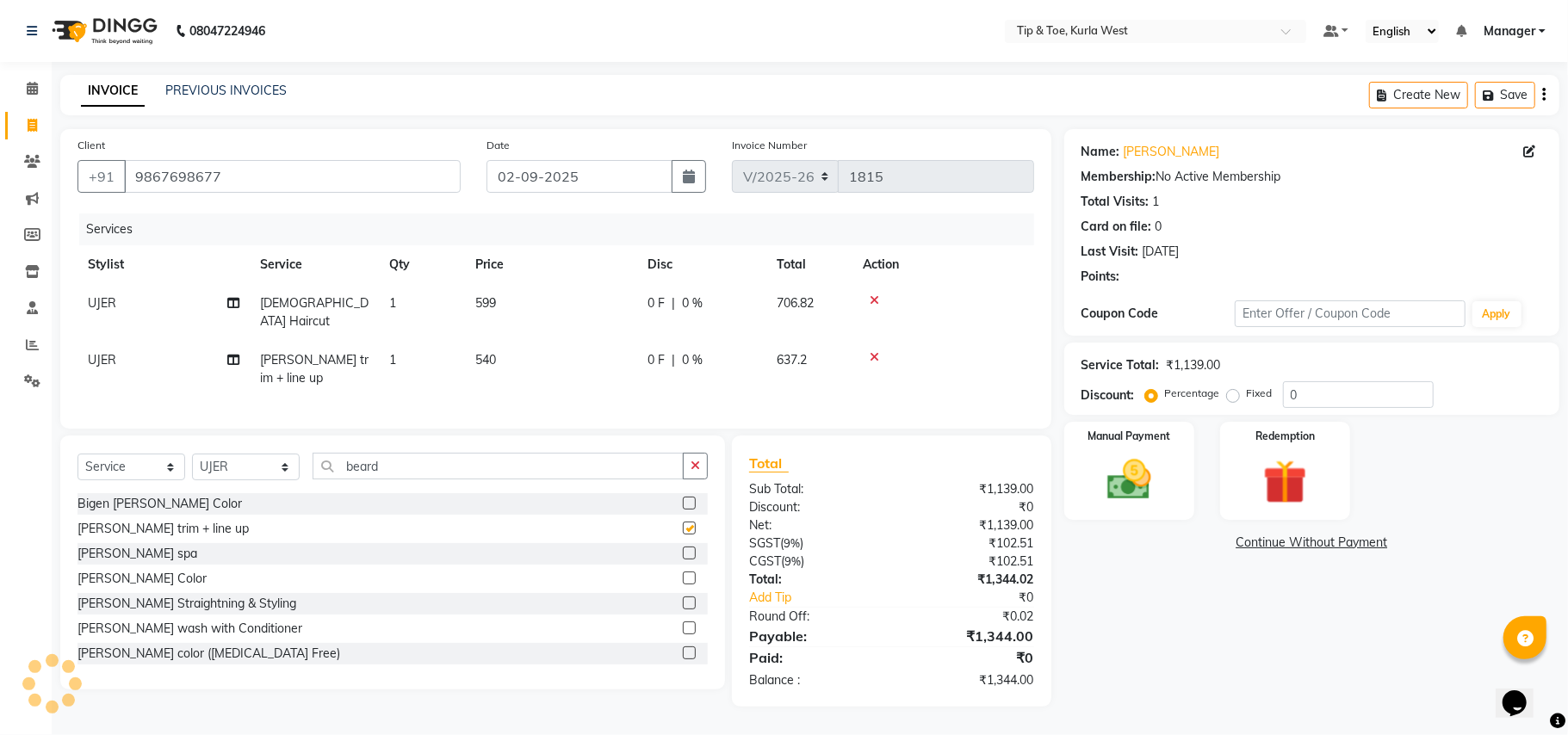
checkbox input "false"
click at [524, 348] on td "540" at bounding box center [551, 370] width 172 height 57
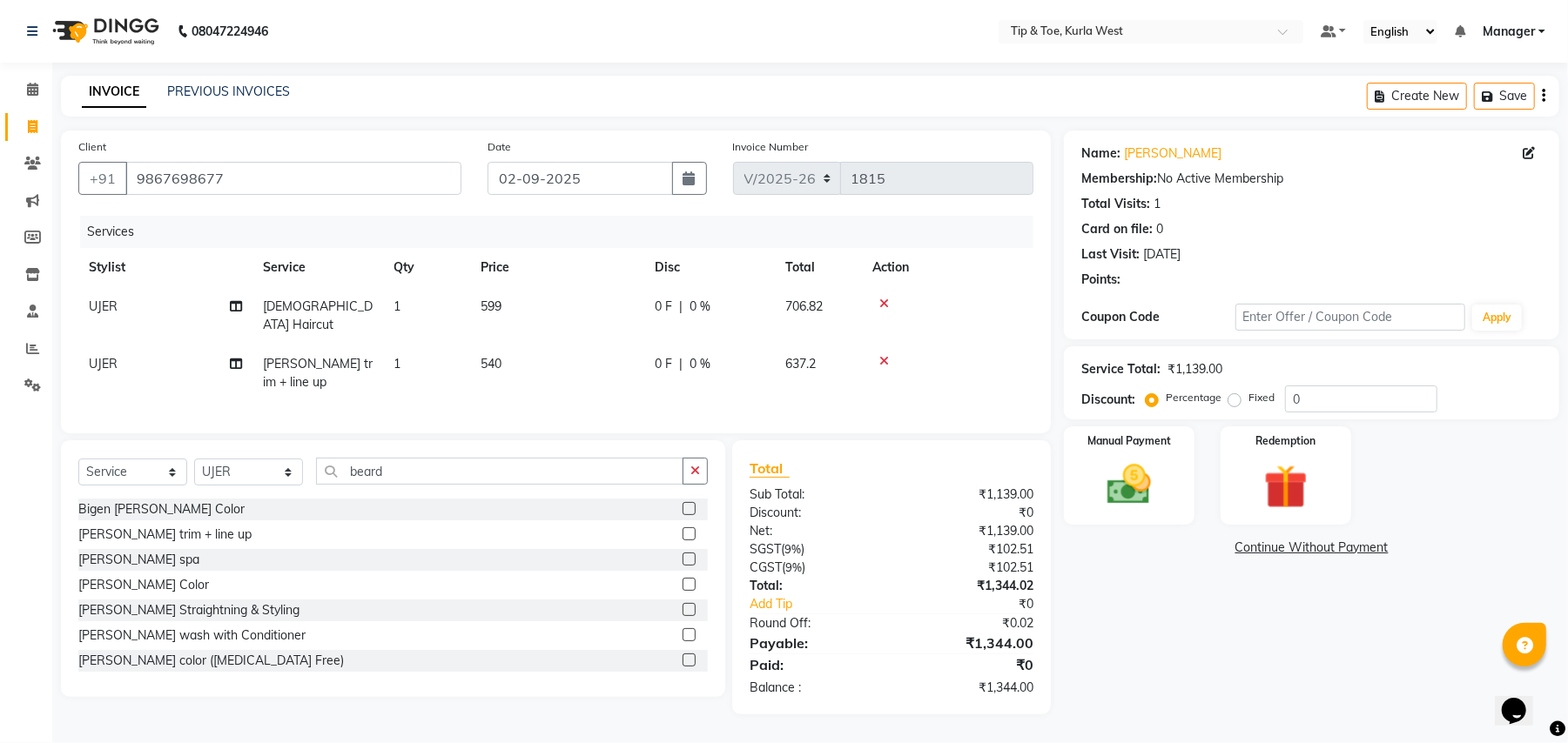
select select "86080"
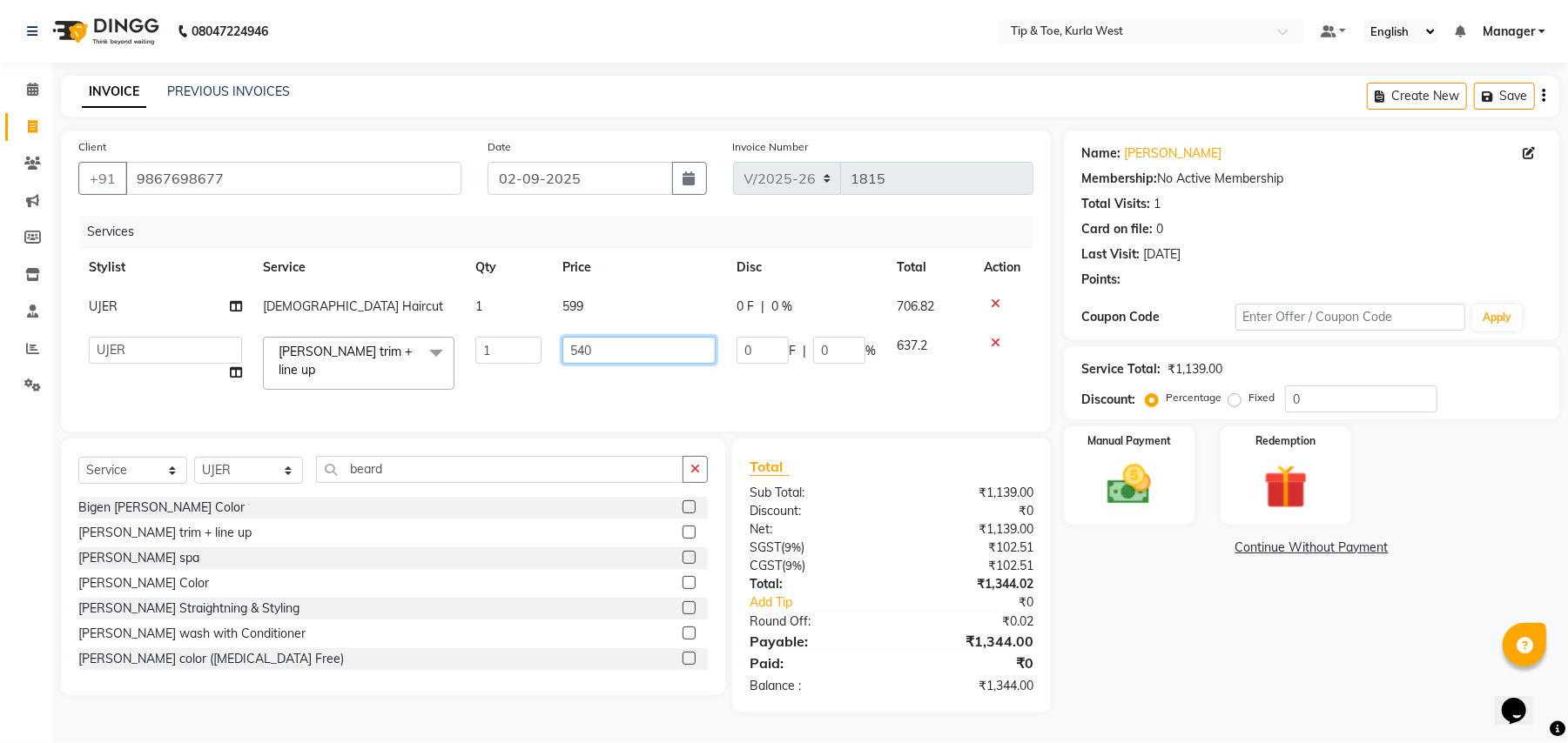
click at [509, 355] on tr "[PERSON_NAME] [PERSON_NAME] Kurla login access Manager [PERSON_NAME] [PERSON_NA…" at bounding box center [555, 363] width 955 height 74
type input "499"
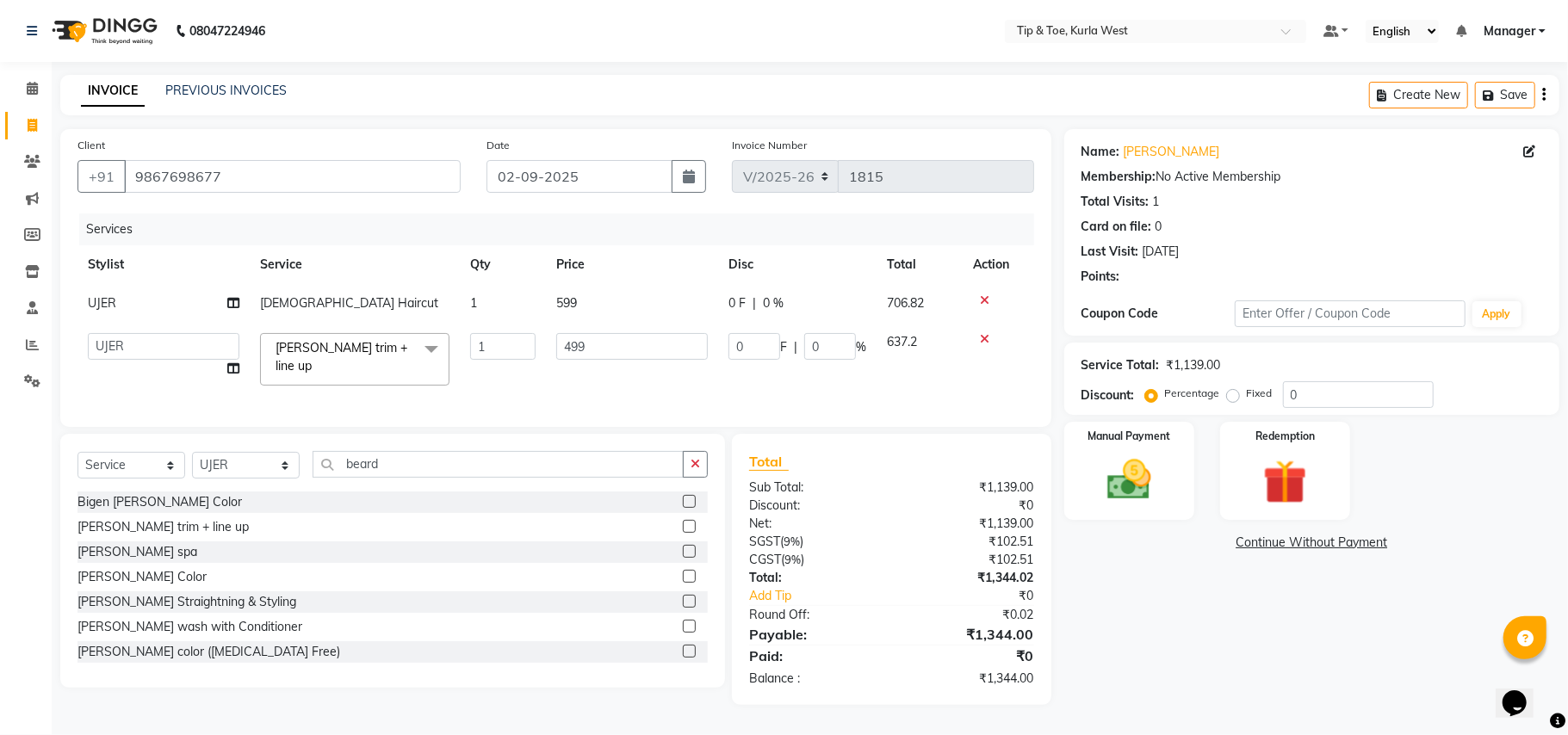
click at [1220, 596] on div "Name: [PERSON_NAME] Membership: No Active Membership Total Visits: 1 Card on fi…" at bounding box center [1318, 417] width 508 height 576
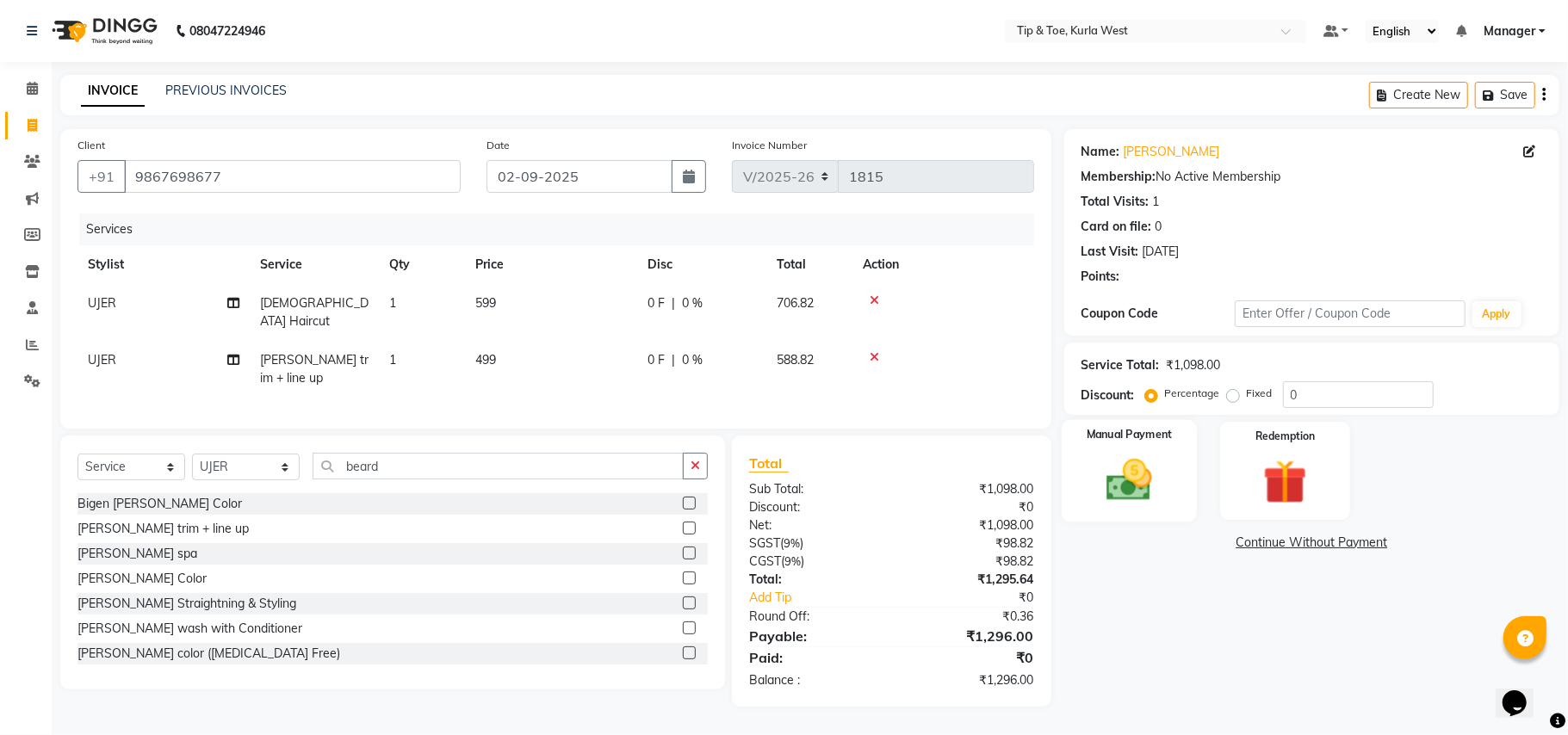
click at [1113, 459] on img at bounding box center [1129, 481] width 75 height 53
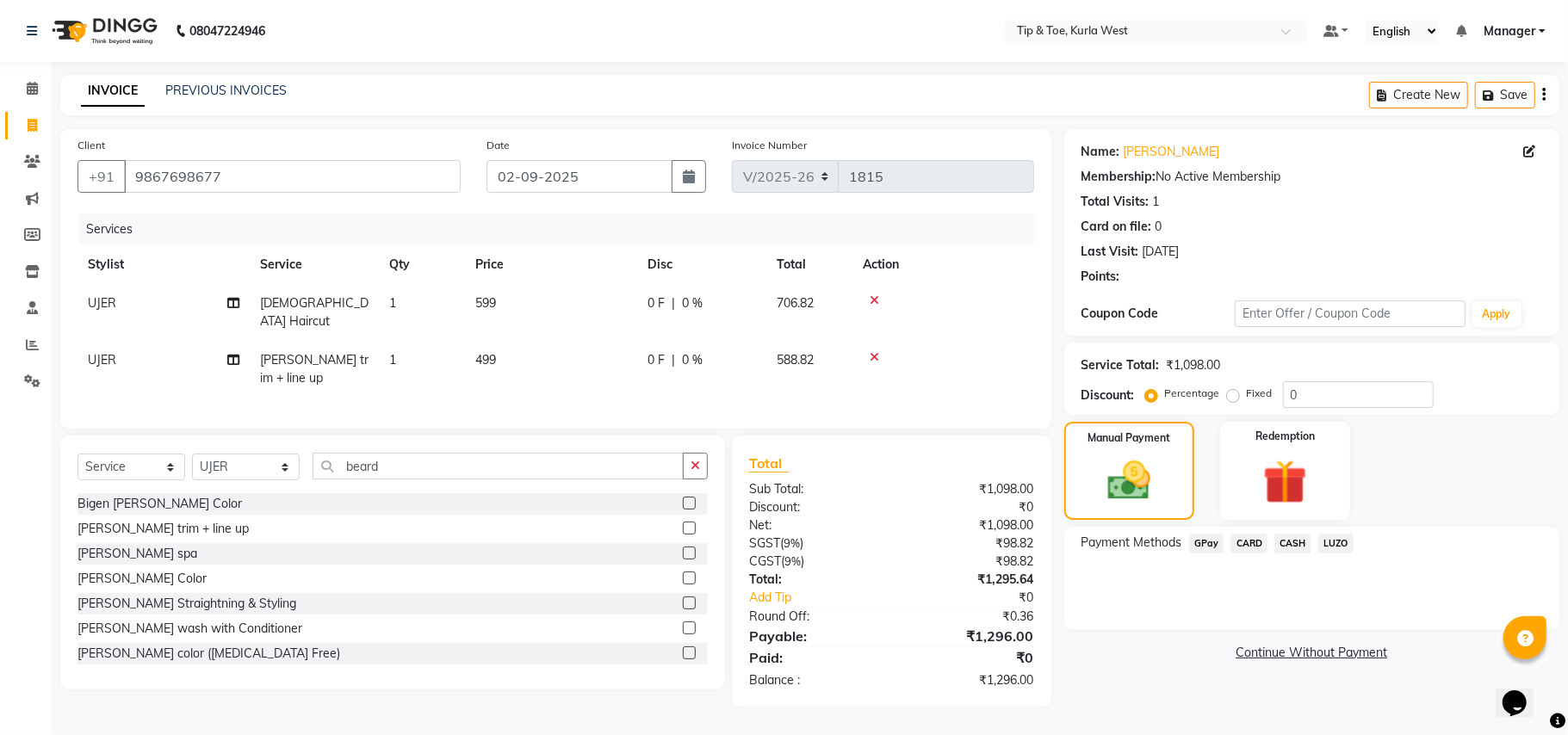
click at [1303, 534] on span "CASH" at bounding box center [1293, 544] width 37 height 20
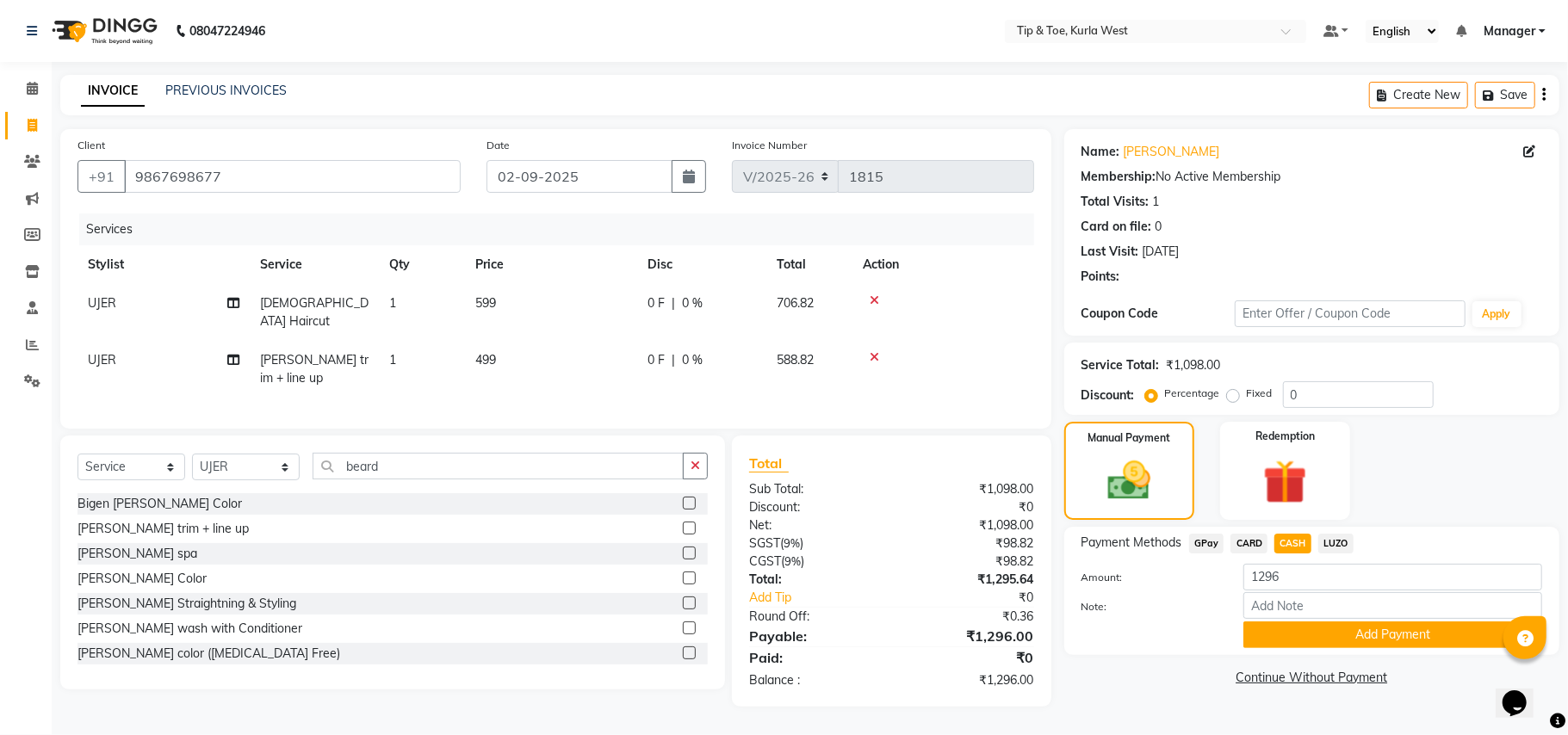
drag, startPoint x: 1297, startPoint y: 637, endPoint x: 1396, endPoint y: 634, distance: 99.0
click at [1296, 638] on button "Add Payment" at bounding box center [1393, 635] width 299 height 27
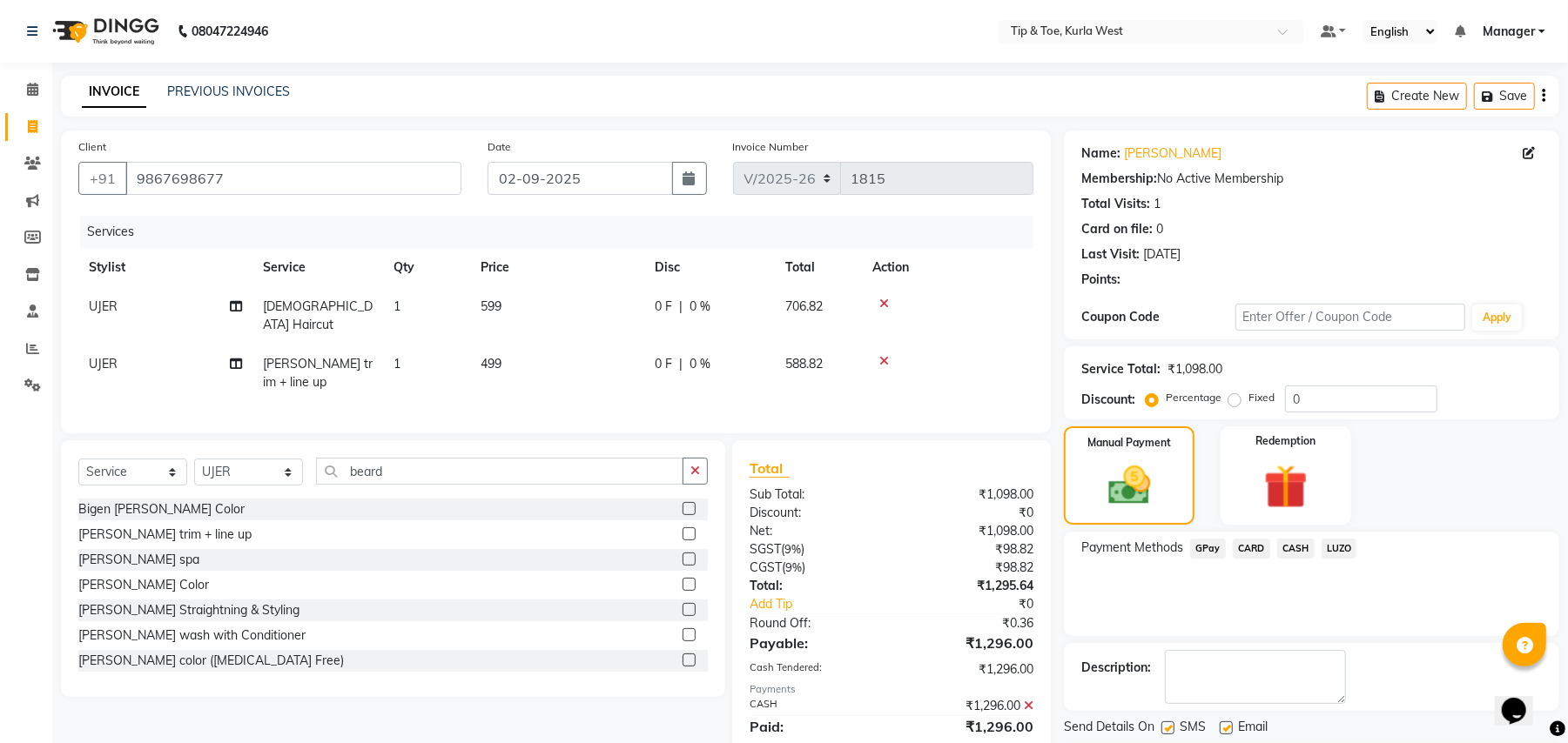
scroll to position [57, 0]
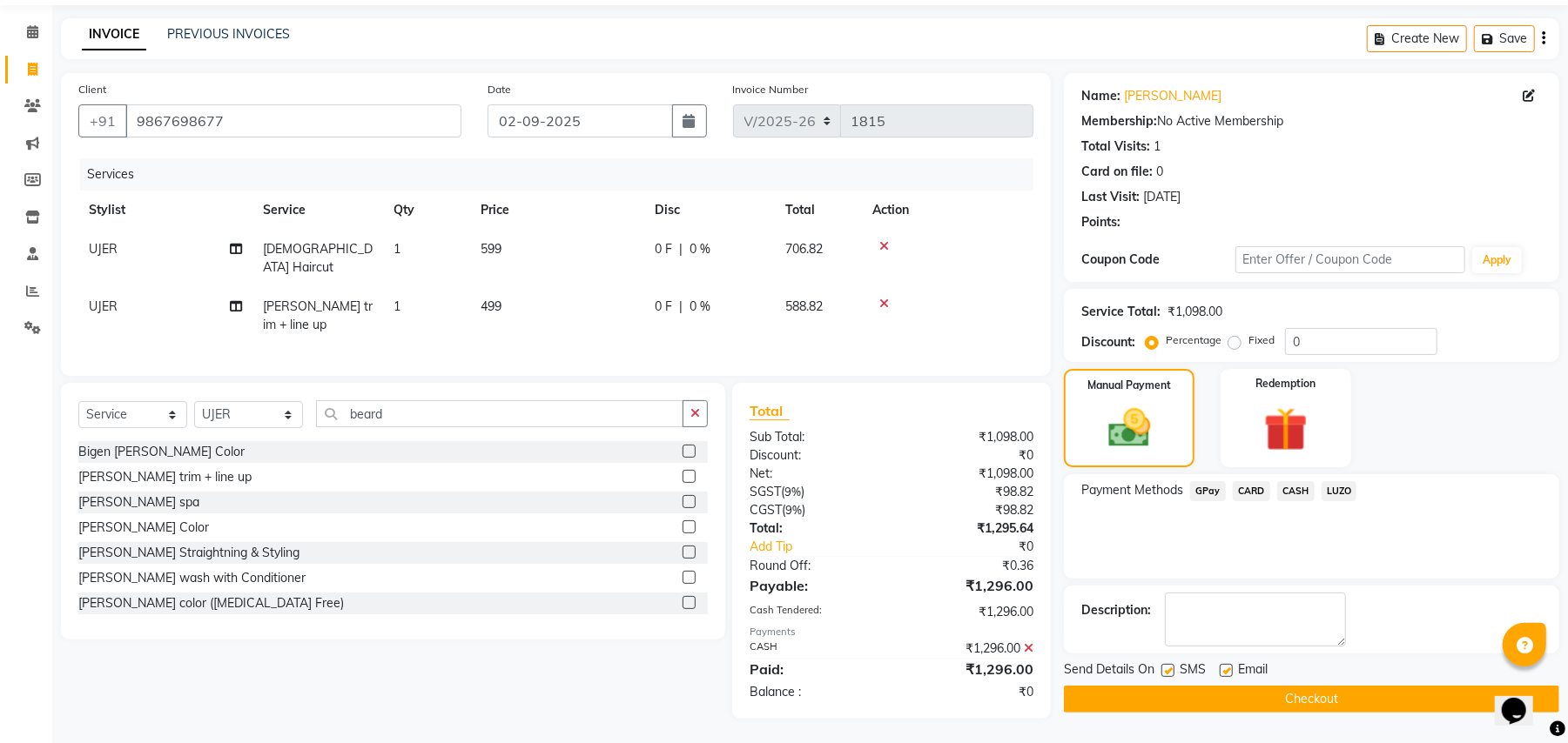
click at [1168, 673] on label at bounding box center [1167, 670] width 13 height 13
click at [1168, 673] on input "checkbox" at bounding box center [1166, 671] width 12 height 12
checkbox input "false"
click at [1108, 691] on button "Checkout" at bounding box center [1311, 699] width 495 height 27
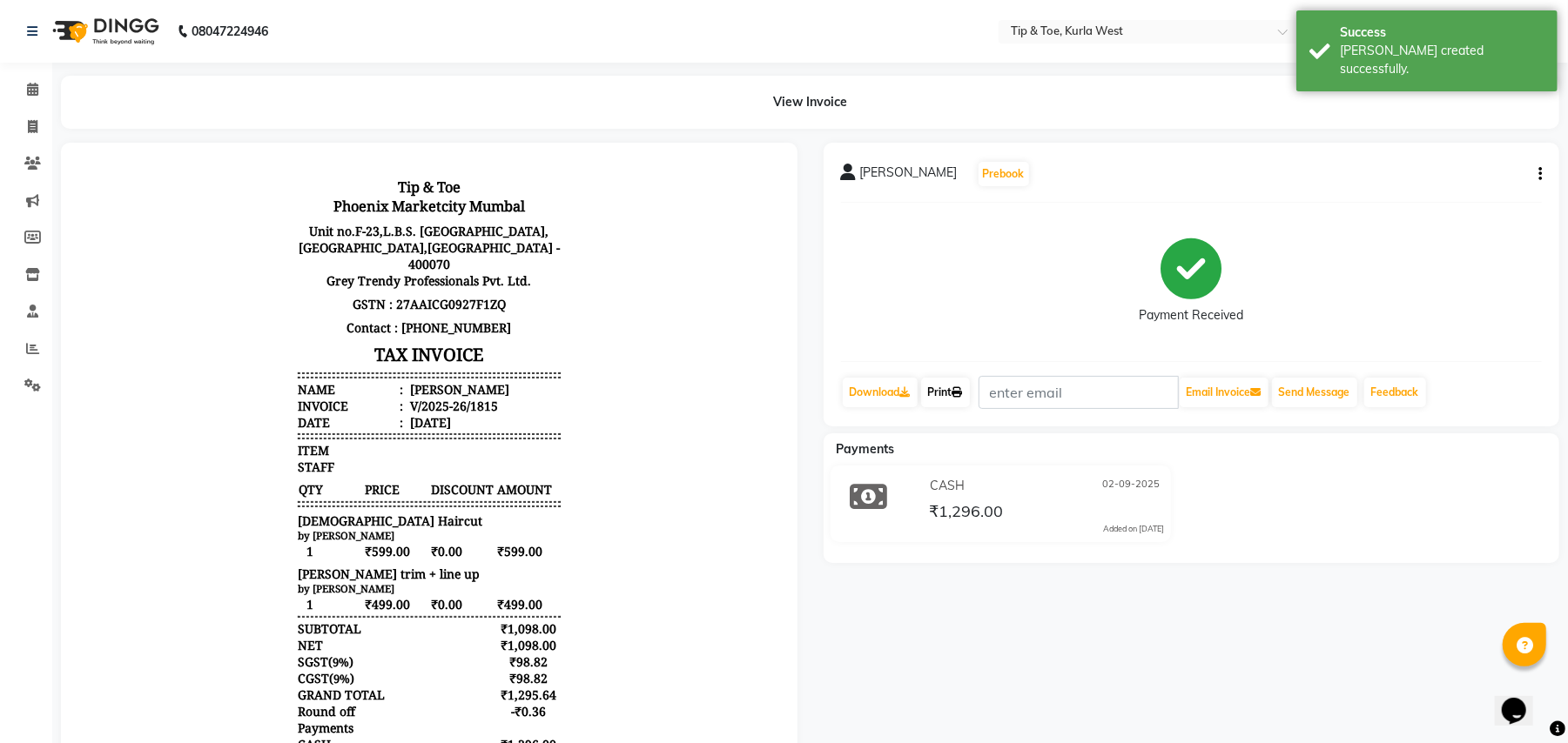
click at [942, 383] on link "Print" at bounding box center [945, 392] width 49 height 30
click at [39, 89] on span at bounding box center [32, 90] width 31 height 20
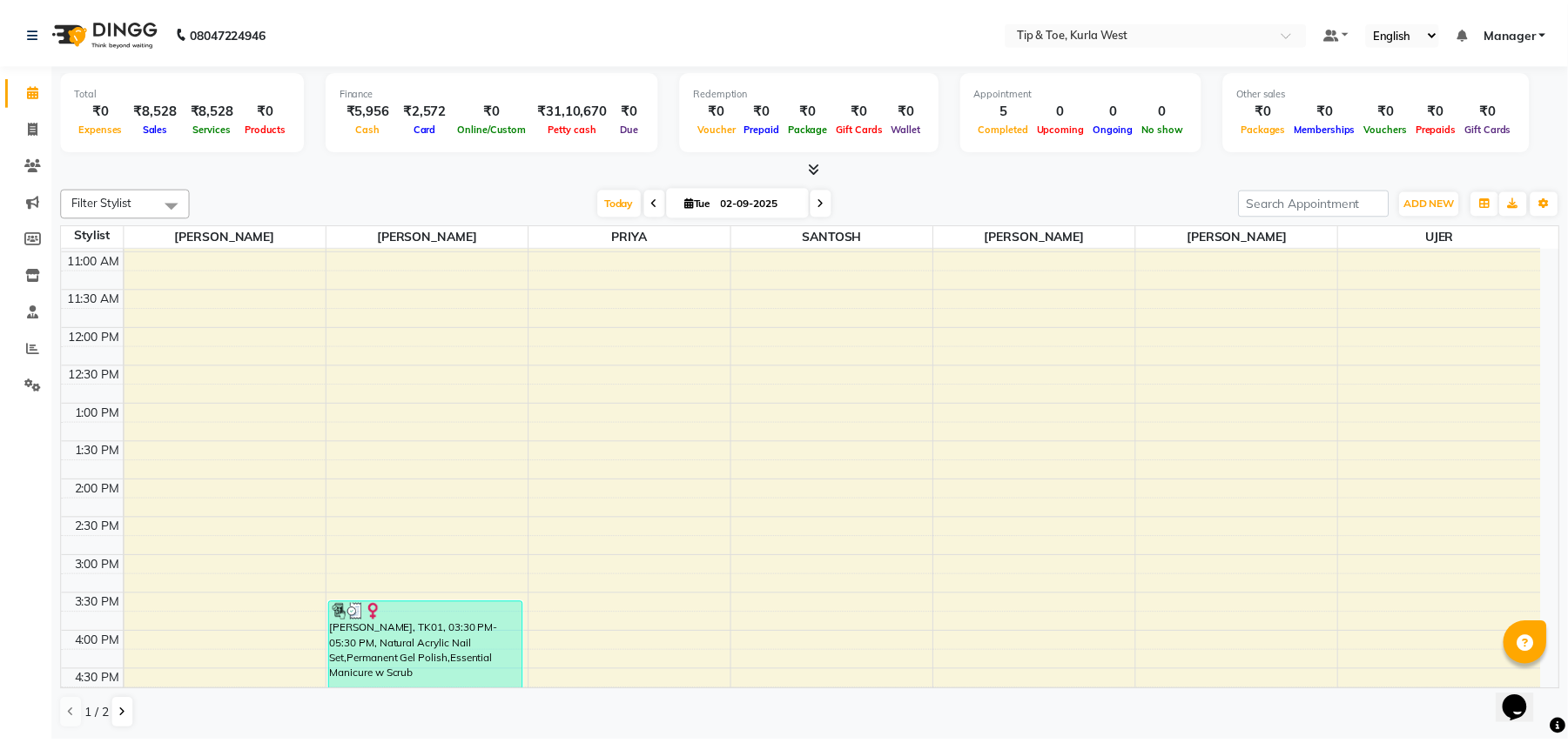
scroll to position [566, 0]
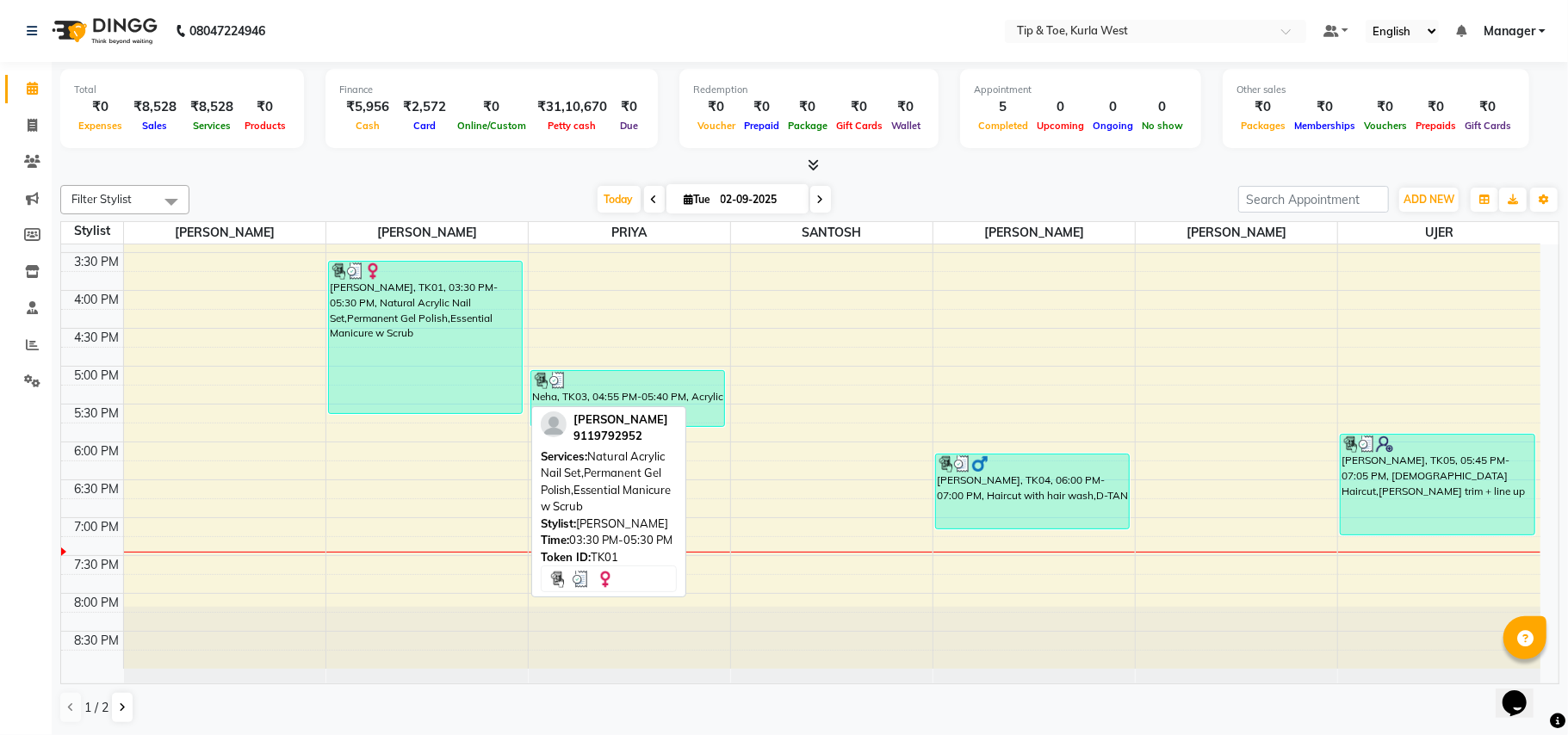
click at [428, 281] on div "[PERSON_NAME], TK01, 03:30 PM-05:30 PM, Natural Acrylic Nail Set,Permanent Gel …" at bounding box center [425, 337] width 193 height 151
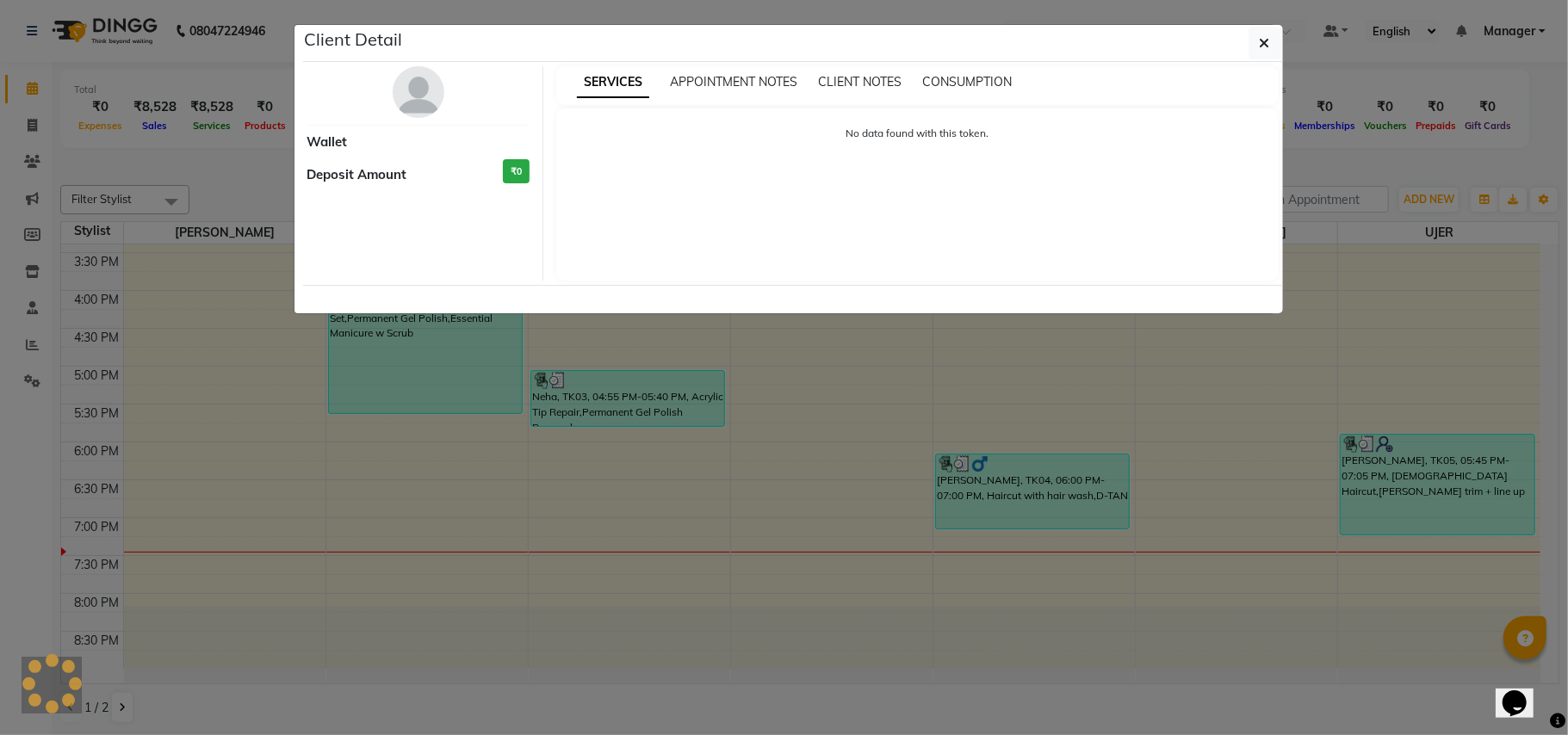
select select "3"
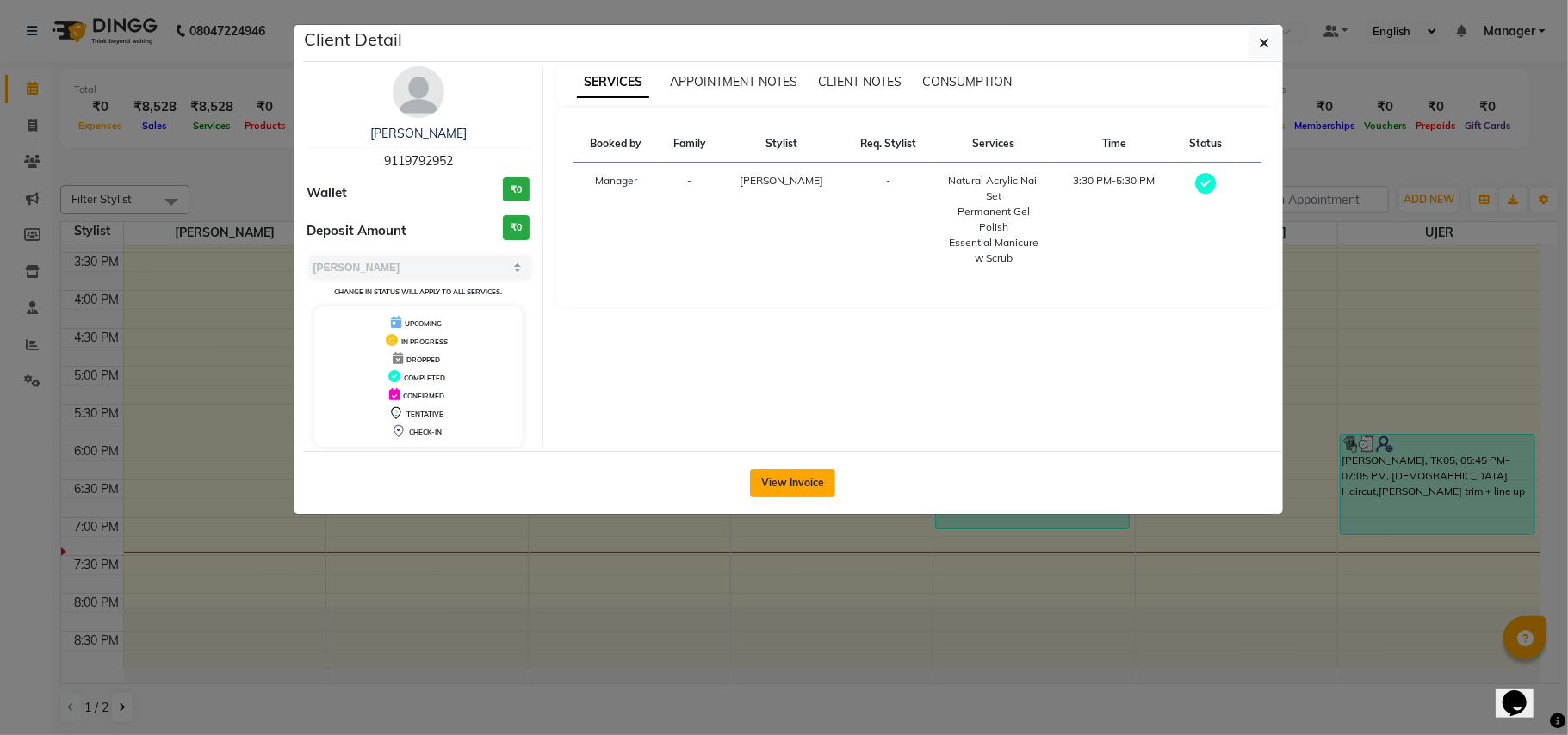
click at [789, 487] on button "View Invoice" at bounding box center [793, 483] width 85 height 28
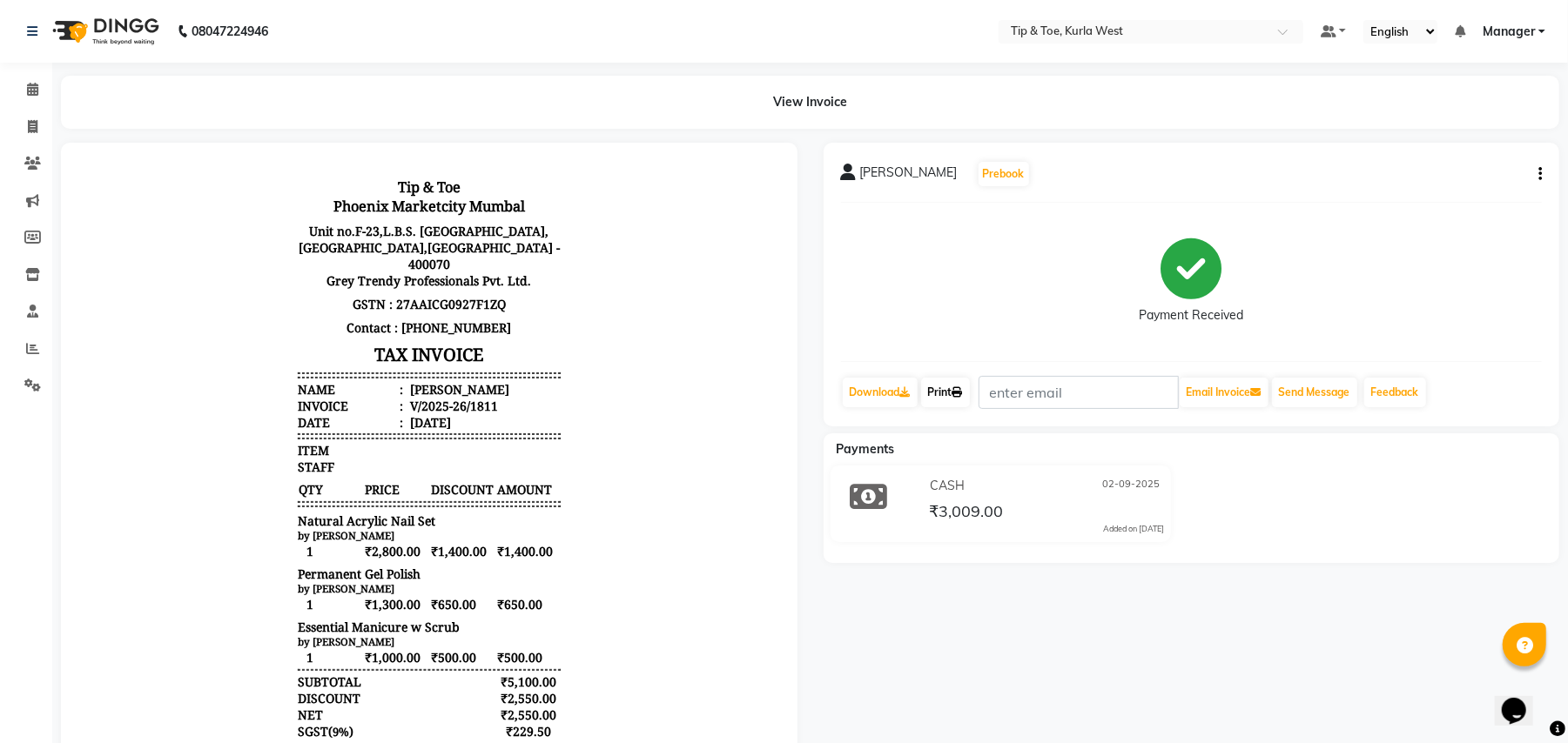
click at [964, 402] on link "Print" at bounding box center [945, 392] width 49 height 30
click at [31, 92] on icon at bounding box center [32, 89] width 12 height 13
